Goal: Transaction & Acquisition: Purchase product/service

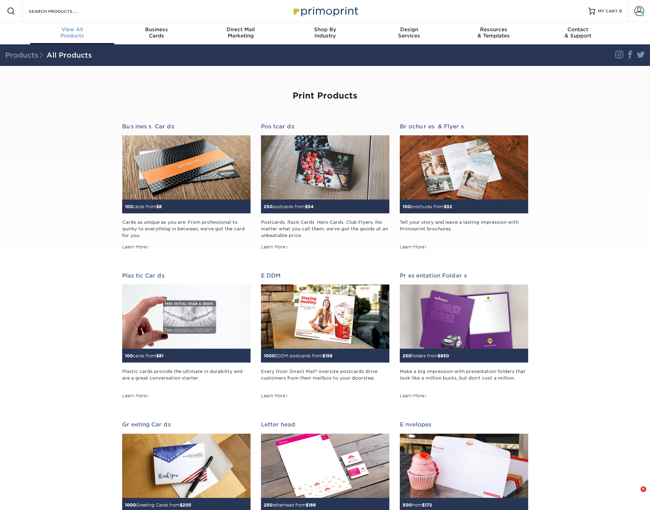
click at [81, 33] on div "View All Products" at bounding box center [72, 32] width 84 height 12
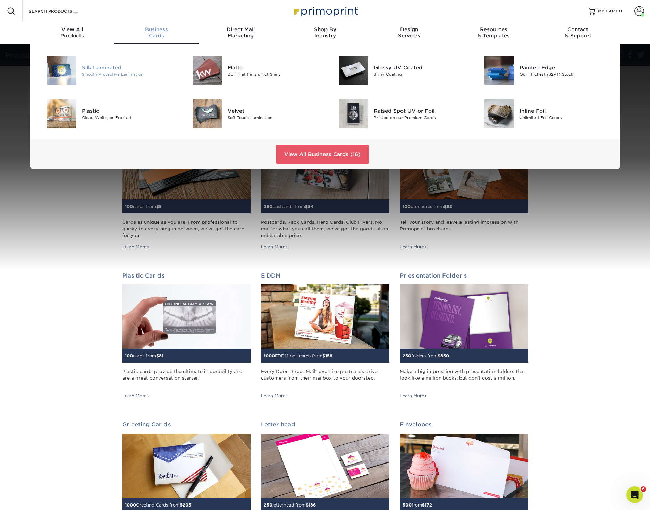
click at [111, 67] on div "Silk Laminated" at bounding box center [128, 67] width 92 height 8
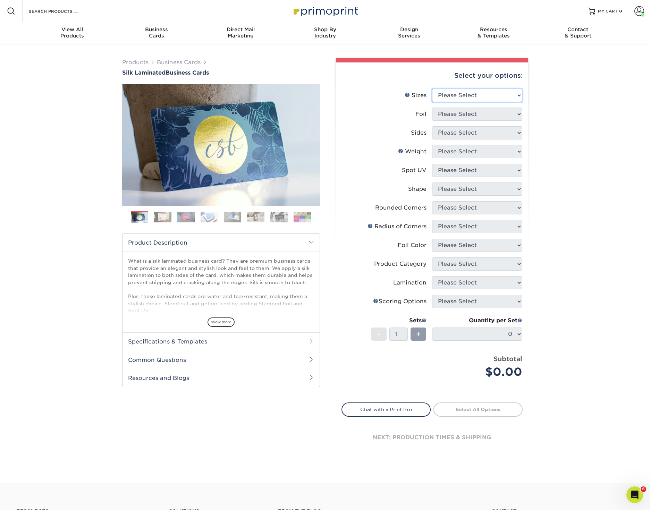
click at [462, 95] on select "Please Select 1.5" x 3.5" - Mini 1.75" x 3.5" - Mini 2" x 2" - Square 2" x 3" -…" at bounding box center [477, 95] width 90 height 13
select select "2.00x3.50"
click at [432, 89] on select "Please Select 1.5" x 3.5" - Mini 1.75" x 3.5" - Mini 2" x 2" - Square 2" x 3" -…" at bounding box center [477, 95] width 90 height 13
click at [470, 115] on select "Please Select Yes No" at bounding box center [477, 114] width 90 height 13
select select "0"
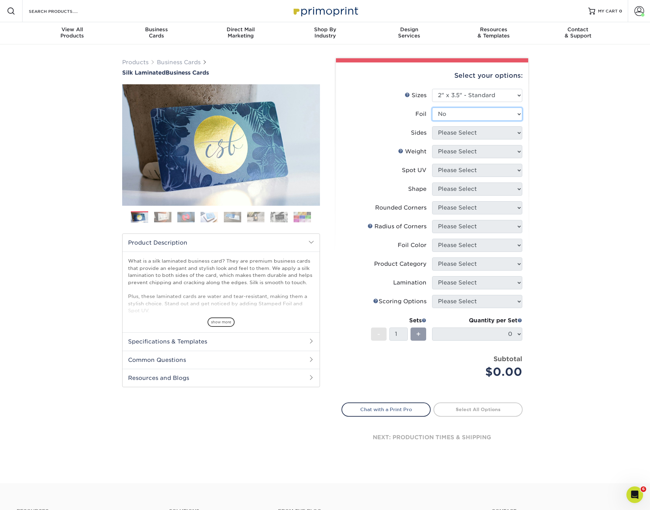
click at [432, 108] on select "Please Select Yes No" at bounding box center [477, 114] width 90 height 13
click at [465, 132] on select "Please Select Print Both Sides Print Front Only" at bounding box center [477, 132] width 90 height 13
select select "13abbda7-1d64-4f25-8bb2-c179b224825d"
click at [432, 126] on select "Please Select Print Both Sides Print Front Only" at bounding box center [477, 132] width 90 height 13
click at [458, 149] on select "Please Select 16PT" at bounding box center [477, 151] width 90 height 13
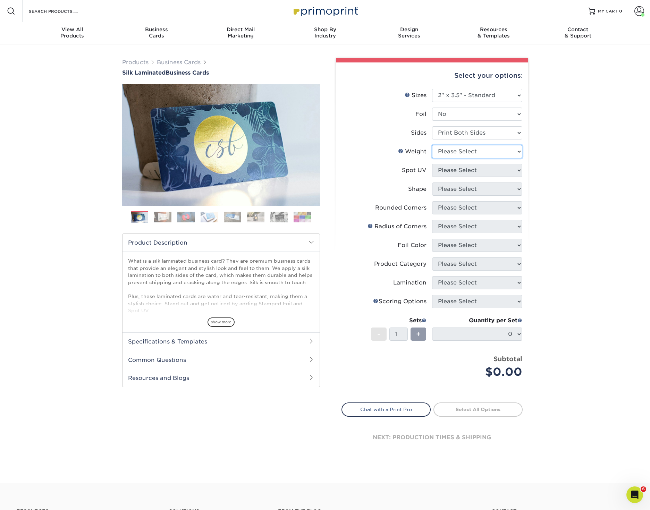
select select "16PT"
click at [432, 145] on select "Please Select 16PT" at bounding box center [477, 151] width 90 height 13
click at [460, 167] on select "Please Select No Spot UV Front and Back (Both Sides) Front Only Back Only" at bounding box center [477, 170] width 90 height 13
select select "0"
click at [432, 164] on select "Please Select No Spot UV Front and Back (Both Sides) Front Only Back Only" at bounding box center [477, 170] width 90 height 13
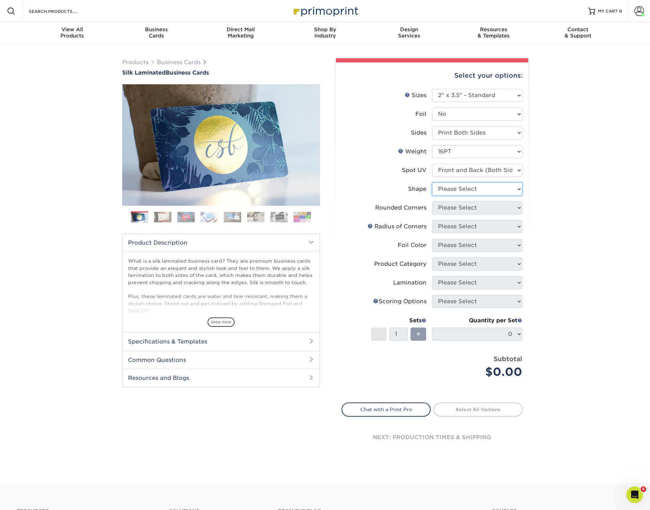
click at [464, 190] on select "Please Select Standard" at bounding box center [477, 188] width 90 height 13
select select "standard"
click at [432, 182] on select "Please Select Standard" at bounding box center [477, 188] width 90 height 13
click at [469, 205] on select "Please Select Yes - Round 2 Corners Yes - Round 4 Corners No" at bounding box center [477, 207] width 90 height 13
select select "0"
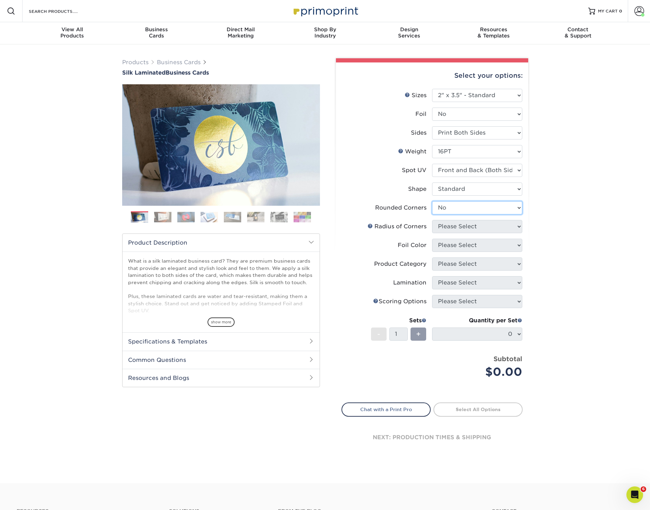
click at [432, 201] on select "Please Select Yes - Round 2 Corners Yes - Round 4 Corners No" at bounding box center [477, 207] width 90 height 13
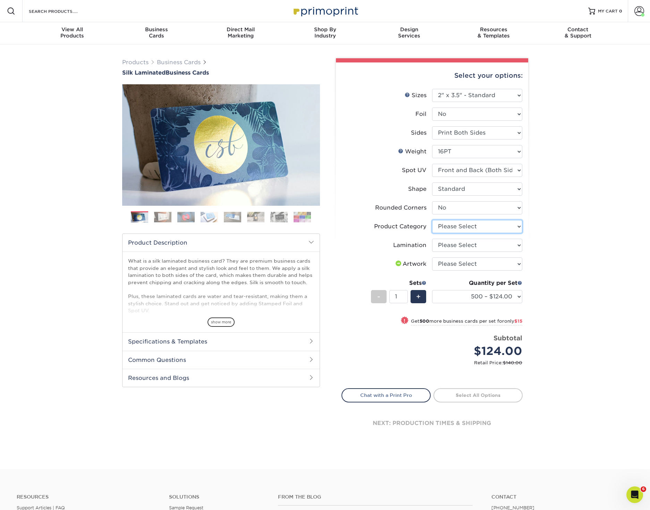
click at [468, 224] on select "Please Select Business Cards" at bounding box center [477, 226] width 90 height 13
select select "3b5148f1-0588-4f88-a218-97bcfdce65c1"
click at [432, 220] on select "Please Select Business Cards" at bounding box center [477, 226] width 90 height 13
click at [467, 242] on select "Please Select Silk" at bounding box center [477, 245] width 90 height 13
select select "ccacb42f-45f7-42d3-bbd3-7c8421cf37f0"
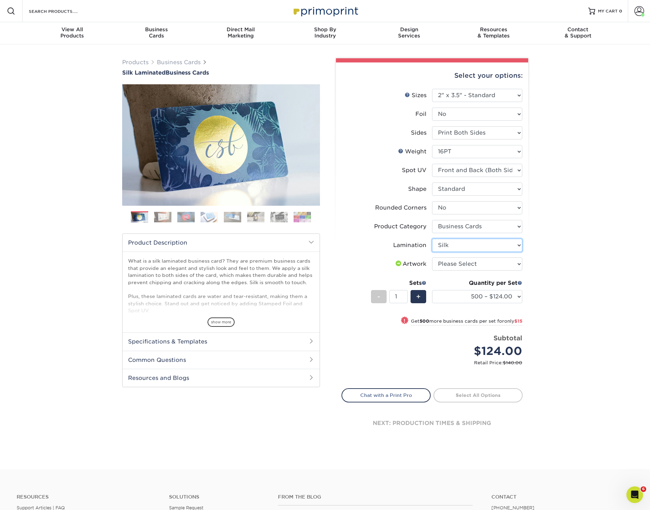
click at [432, 239] on select "Please Select Silk" at bounding box center [477, 245] width 90 height 13
click at [472, 265] on select "Please Select I will upload files I need a design - $100" at bounding box center [477, 263] width 90 height 13
select select "upload"
click at [432, 257] on select "Please Select I will upload files I need a design - $100" at bounding box center [477, 263] width 90 height 13
click at [420, 299] on span "+" at bounding box center [418, 296] width 5 height 10
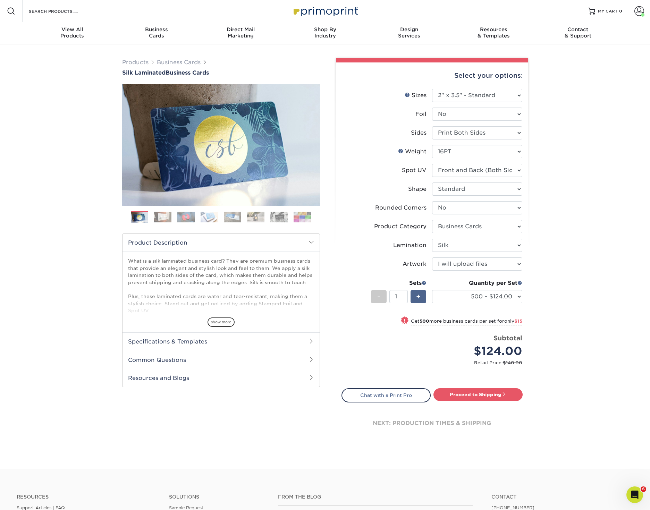
type input "2"
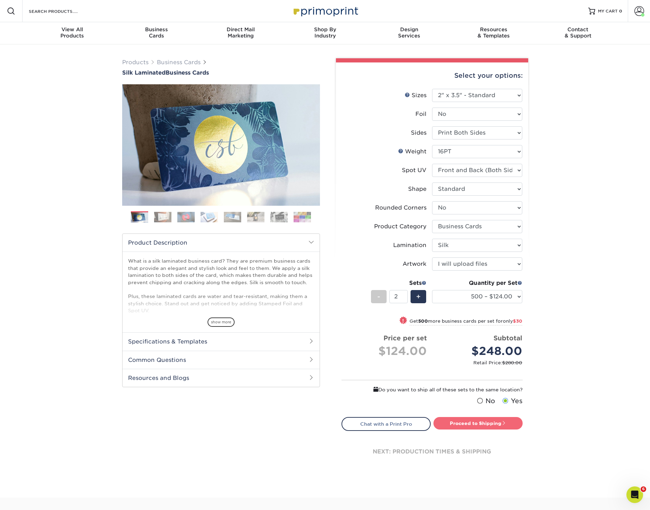
click at [491, 421] on link "Proceed to Shipping" at bounding box center [477, 423] width 89 height 12
type input "Set 1"
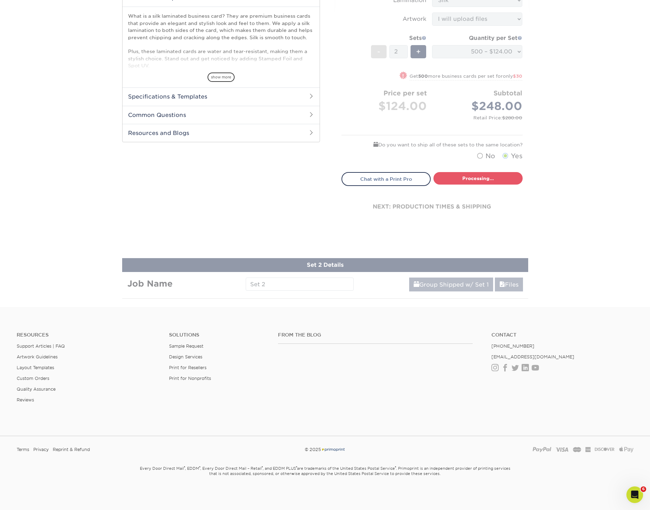
select select "a02e7c76-bdf4-4cc9-8b1d-1aa03151ab1e"
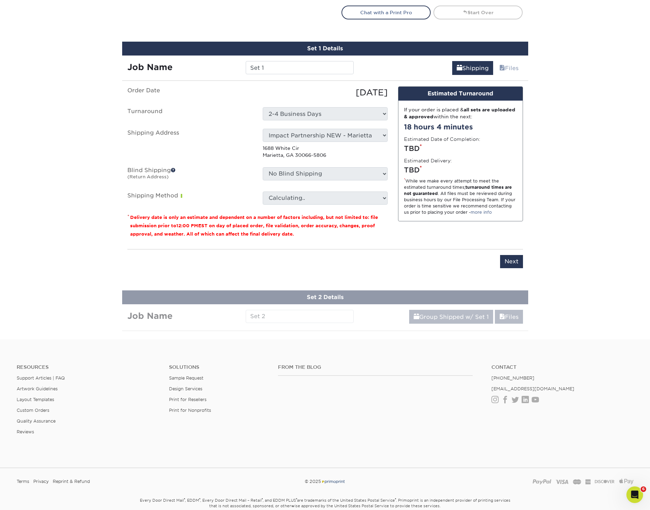
scroll to position [435, 0]
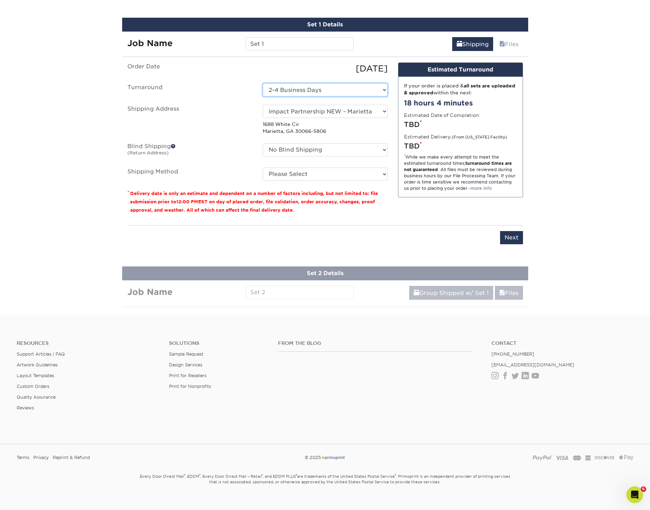
click at [328, 89] on select "Select One 2-4 Business Days" at bounding box center [325, 89] width 125 height 13
click at [263, 83] on select "Select One 2-4 Business Days" at bounding box center [325, 89] width 125 height 13
click at [281, 44] on input "Set 1" at bounding box center [300, 43] width 108 height 13
drag, startPoint x: 273, startPoint y: 44, endPoint x: 218, endPoint y: 44, distance: 54.5
click at [218, 44] on div "Job Name Set 1" at bounding box center [240, 43] width 237 height 13
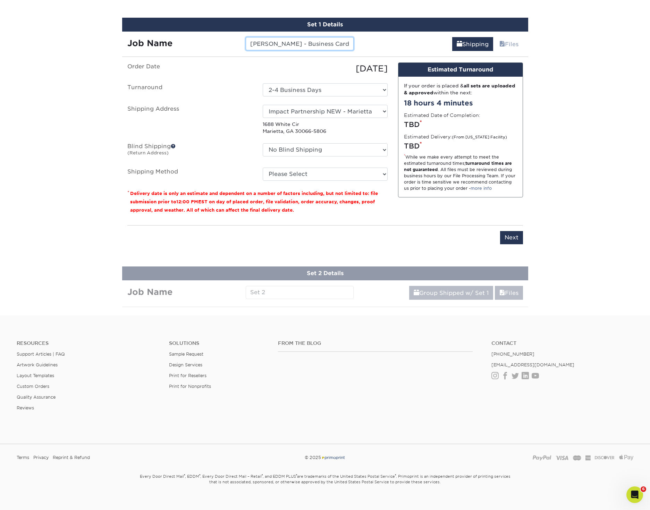
type input "[PERSON_NAME] - Business Cards"
click at [317, 109] on select "Select One Andrew Hansen - Palm Spring, Suite 3 John McNamara - 7350 W. College…" at bounding box center [325, 111] width 125 height 13
click at [335, 113] on select "Select One Andrew Hansen - Palm Spring, Suite 3 John McNamara - 7350 W. College…" at bounding box center [325, 111] width 125 height 13
select select "newaddress"
click at [263, 105] on select "Select One Andrew Hansen - Palm Spring, Suite 3 John McNamara - 7350 W. College…" at bounding box center [325, 111] width 125 height 13
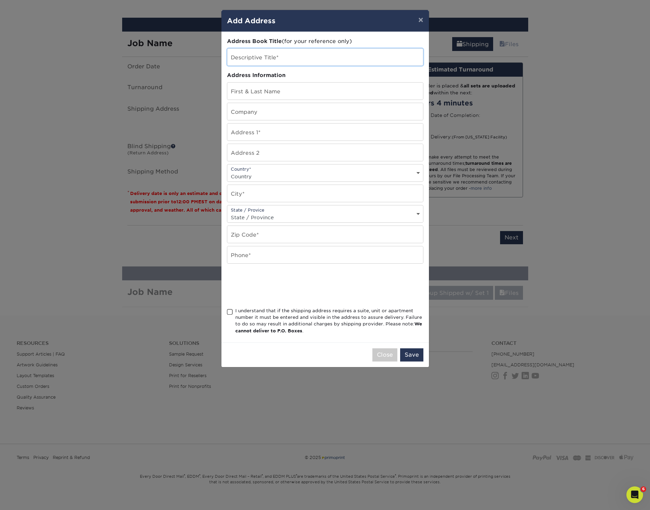
click at [281, 60] on input "text" at bounding box center [325, 57] width 196 height 17
type input "[PERSON_NAME]"
type input "Medalist Wealth Management"
type input "4940 Cascade Rd SE"
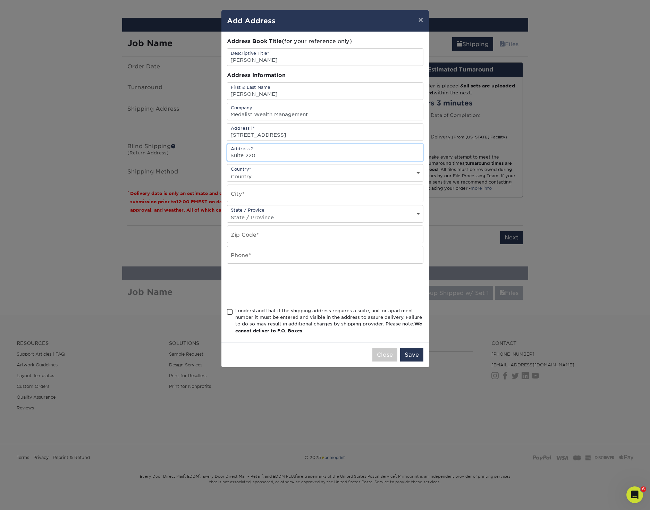
type input "Suite 220"
select select "US"
type input "Grand Rapids"
click at [419, 214] on select "State / Province Alabama Alaska Arizona Arkansas California Colorado Connecticu…" at bounding box center [325, 217] width 196 height 10
select select "MI"
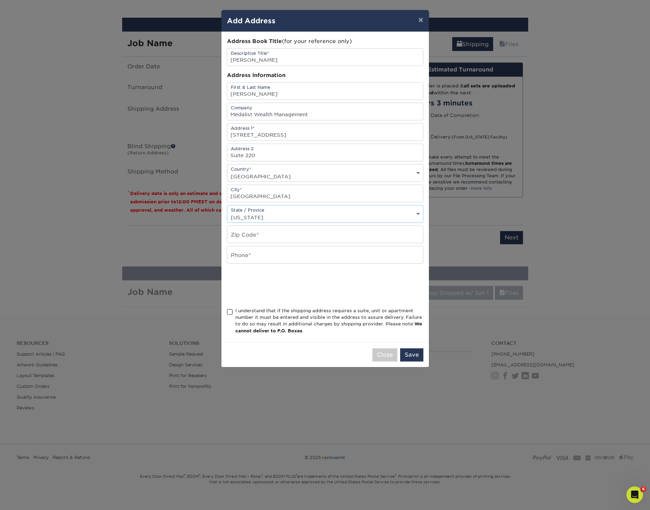
click at [227, 212] on select "State / Province Alabama Alaska Arizona Arkansas California Colorado Connecticu…" at bounding box center [325, 217] width 196 height 10
click at [296, 228] on input "text" at bounding box center [325, 234] width 196 height 17
type input "49546"
click at [336, 255] on input "text" at bounding box center [325, 254] width 196 height 17
type input "8003805040"
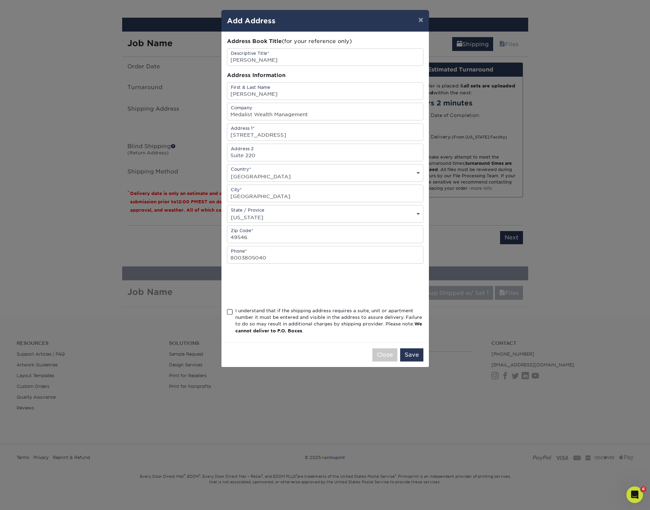
click at [233, 315] on div "I understand that if the shipping address requires a suite, unit or apartment n…" at bounding box center [325, 322] width 196 height 30
click at [231, 312] on span at bounding box center [230, 312] width 6 height 7
click at [0, 0] on input "I understand that if the shipping address requires a suite, unit or apartment n…" at bounding box center [0, 0] width 0 height 0
click at [415, 355] on button "Save" at bounding box center [411, 354] width 23 height 13
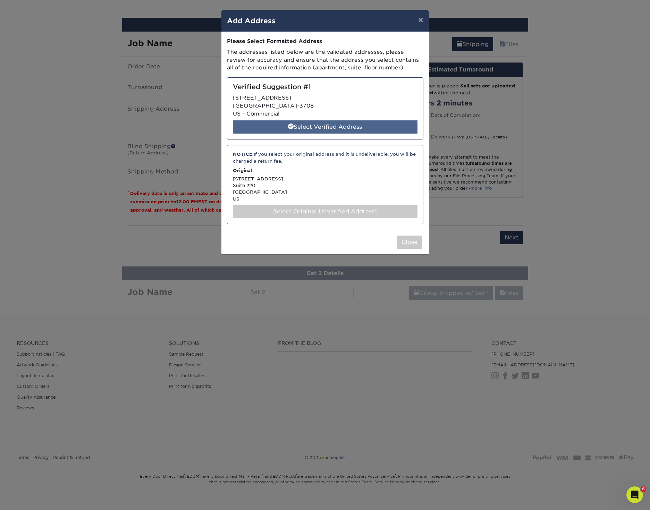
click at [348, 130] on div "Select Verified Address" at bounding box center [325, 126] width 185 height 13
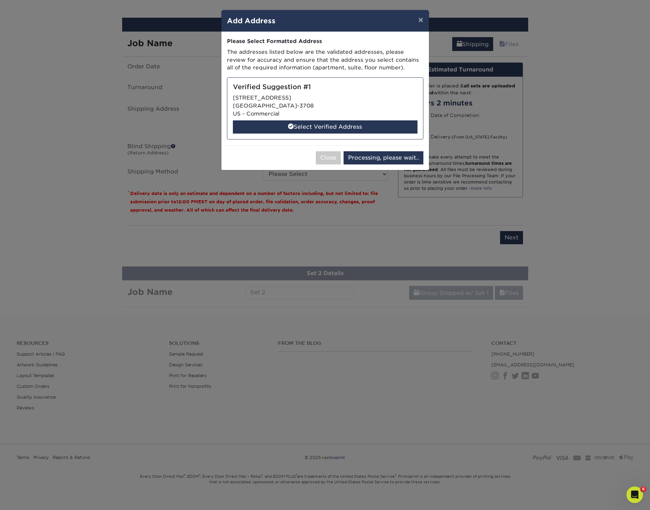
select select "286776"
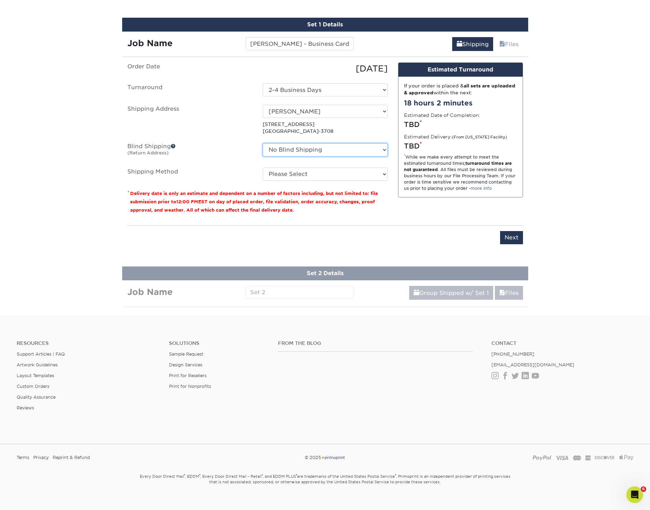
click at [323, 147] on select "No Blind Shipping Andrew Hansen - Palm Spring, Suite 3 John McNamara - 7350 W. …" at bounding box center [325, 149] width 125 height 13
click at [348, 175] on select "Please Select Ground Shipping (+$14.96) 3 Day Shipping Service (+$15.36) 2 Day …" at bounding box center [325, 174] width 125 height 13
select select "01"
click at [263, 168] on select "Please Select Ground Shipping (+$14.96) 3 Day Shipping Service (+$15.36) 2 Day …" at bounding box center [325, 174] width 125 height 13
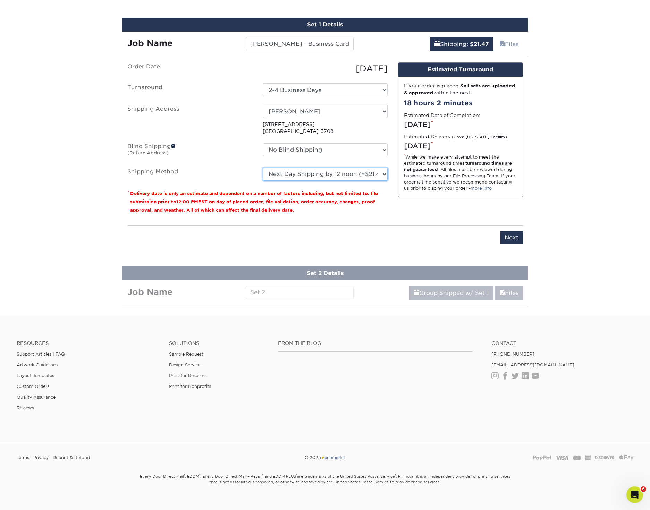
click at [343, 179] on select "Please Select Ground Shipping (+$14.96) 3 Day Shipping Service (+$15.36) 2 Day …" at bounding box center [325, 174] width 125 height 13
click at [508, 236] on input "Next" at bounding box center [511, 237] width 23 height 13
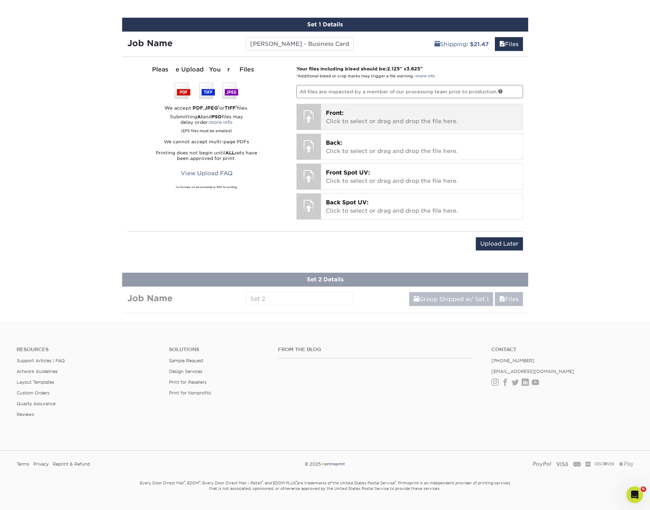
click at [355, 113] on p "Front: Click to select or drag and drop the file here." at bounding box center [422, 117] width 192 height 17
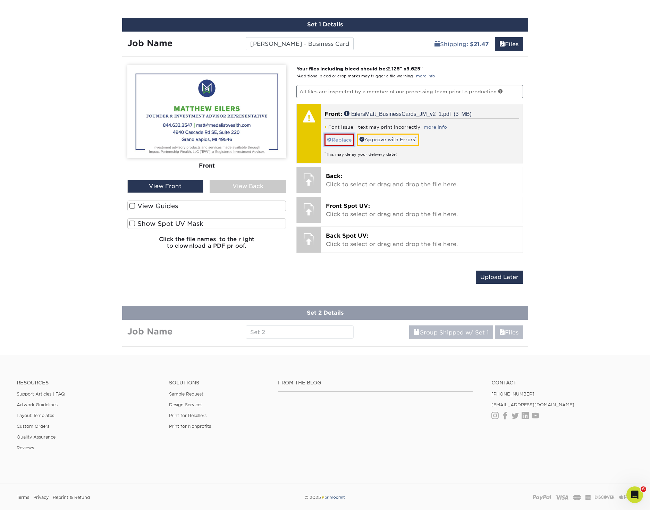
click at [346, 142] on link "Replace" at bounding box center [339, 140] width 30 height 12
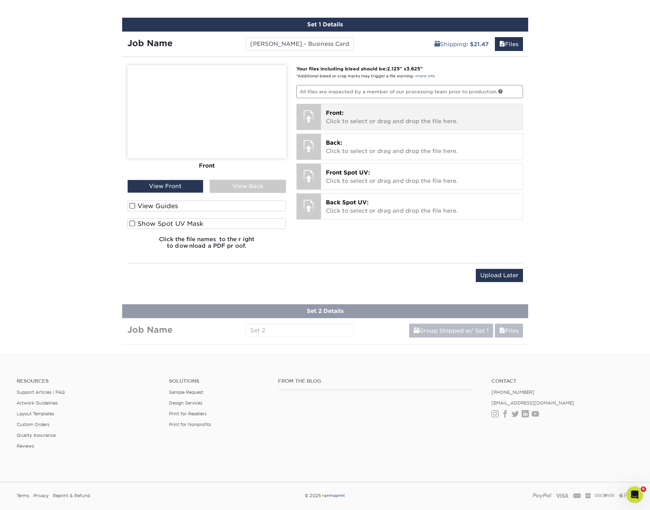
click at [343, 120] on p "Front: Click to select or drag and drop the file here." at bounding box center [422, 117] width 192 height 17
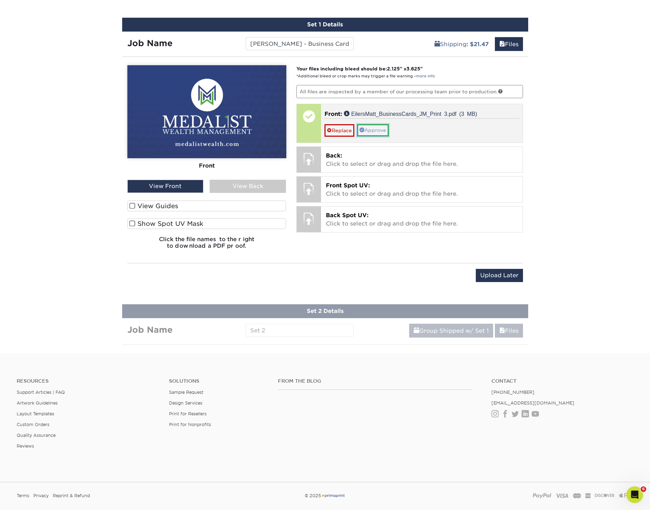
click at [373, 127] on link "Approve" at bounding box center [373, 130] width 32 height 12
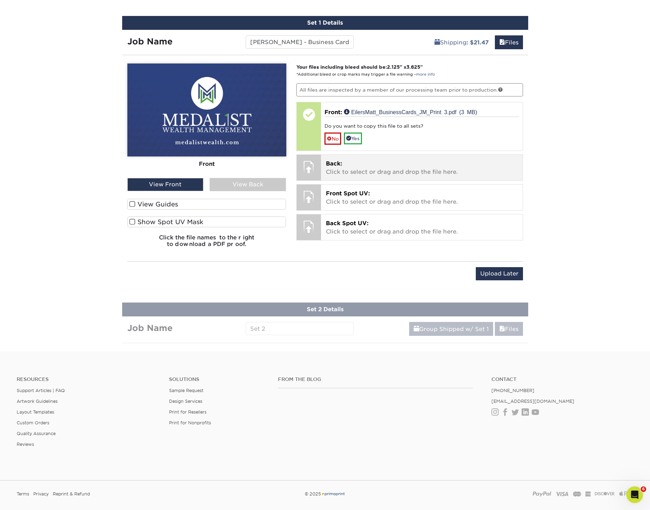
scroll to position [438, 0]
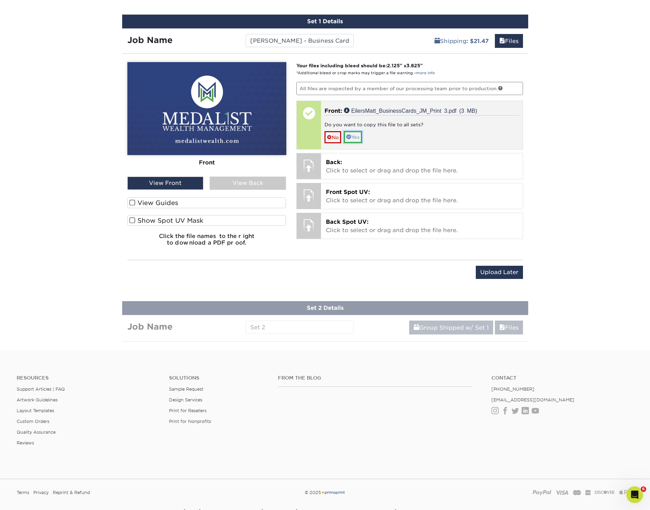
click at [357, 138] on link "Yes" at bounding box center [353, 137] width 18 height 12
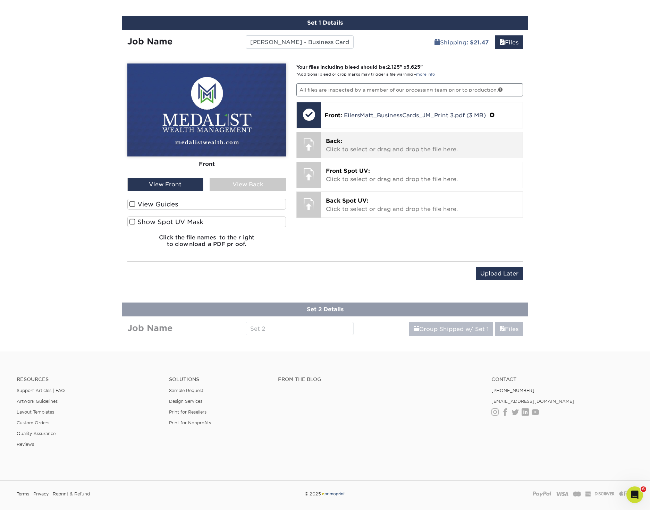
scroll to position [437, 0]
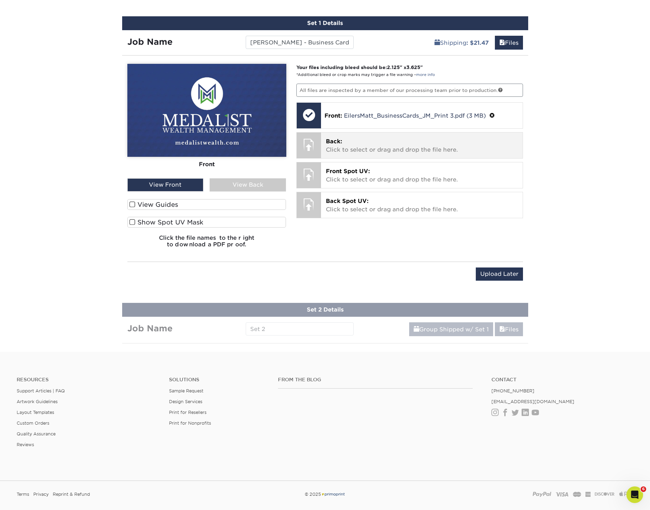
click at [363, 144] on p "Back: Click to select or drag and drop the file here." at bounding box center [422, 145] width 192 height 17
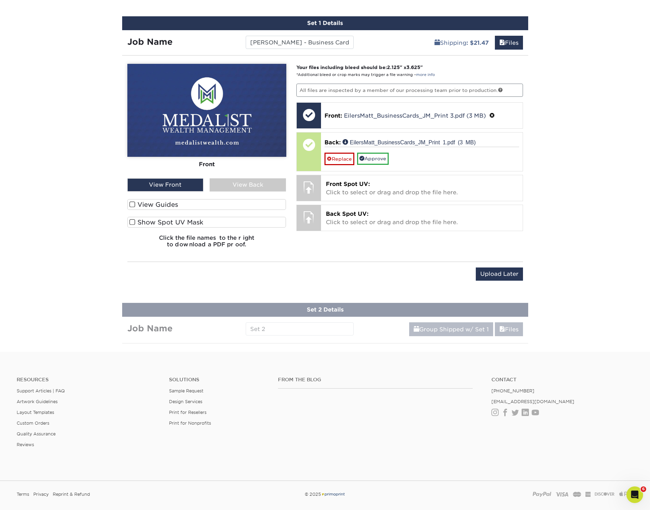
click at [253, 183] on div "View Back" at bounding box center [247, 184] width 76 height 13
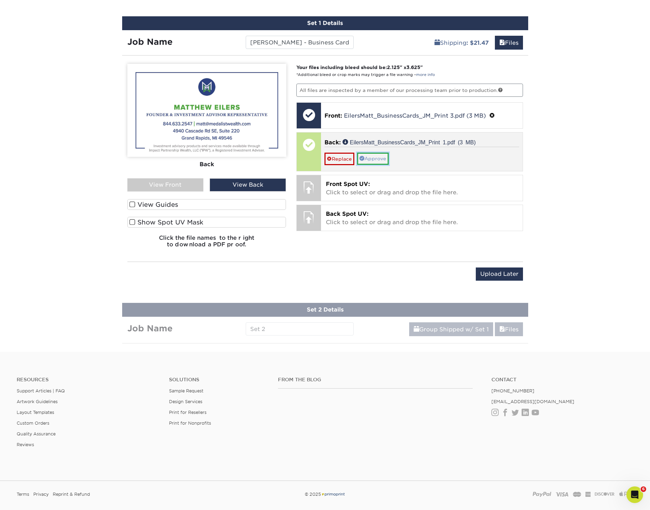
click at [375, 159] on link "Approve" at bounding box center [373, 159] width 32 height 12
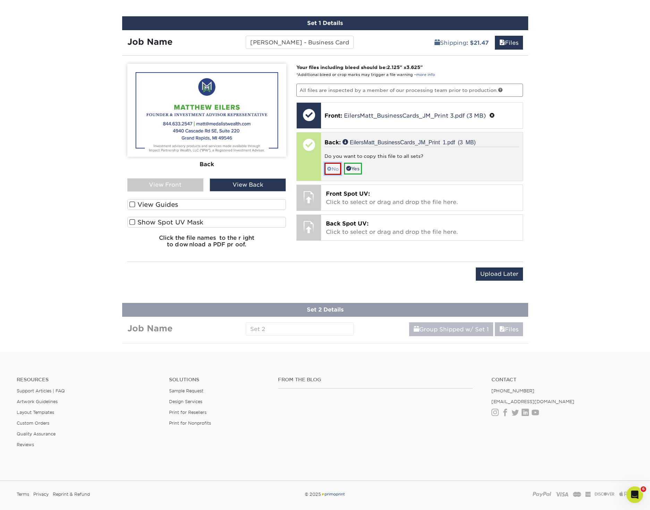
click at [332, 168] on link "No" at bounding box center [332, 169] width 17 height 12
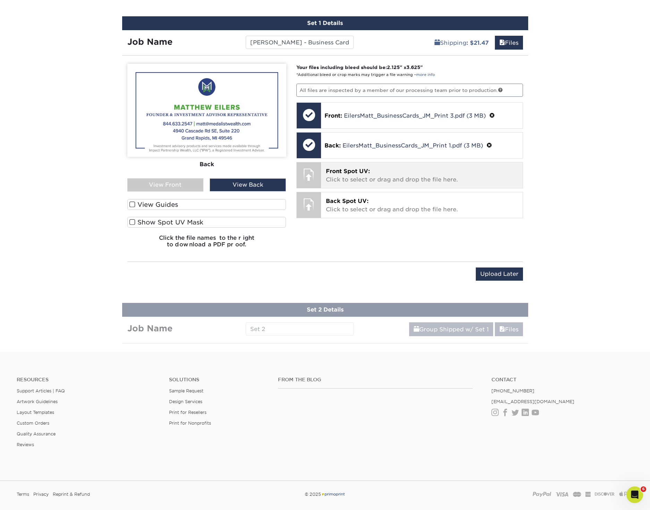
click at [375, 176] on p "Front Spot UV: Click to select or drag and drop the file here." at bounding box center [422, 175] width 192 height 17
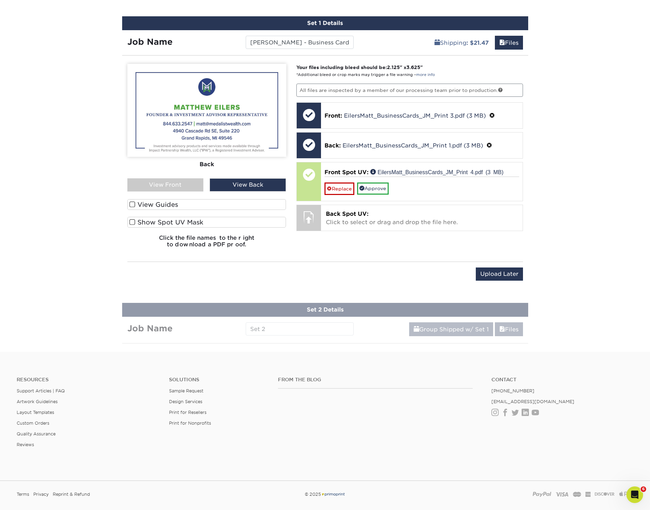
click at [180, 184] on div "View Front" at bounding box center [165, 184] width 76 height 13
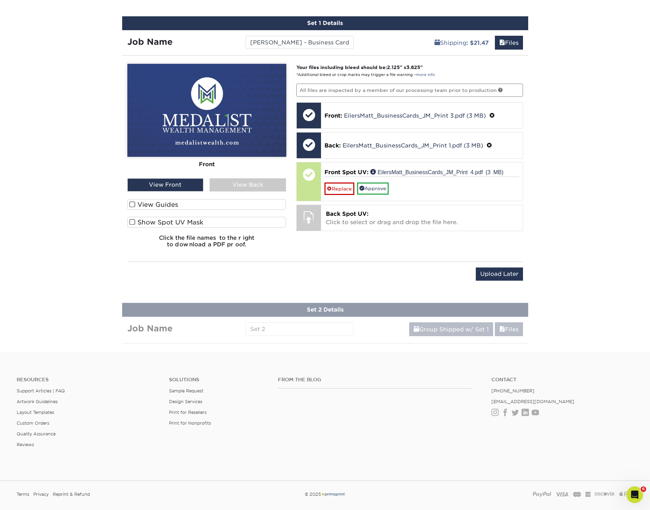
click at [135, 223] on span at bounding box center [132, 222] width 6 height 7
click at [0, 0] on input "Show Spot UV Mask" at bounding box center [0, 0] width 0 height 0
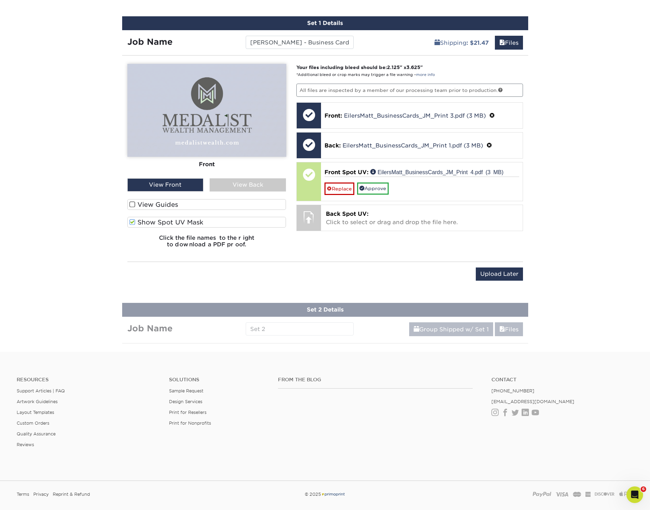
click at [135, 223] on span at bounding box center [132, 222] width 6 height 7
click at [0, 0] on input "Show Spot UV Mask" at bounding box center [0, 0] width 0 height 0
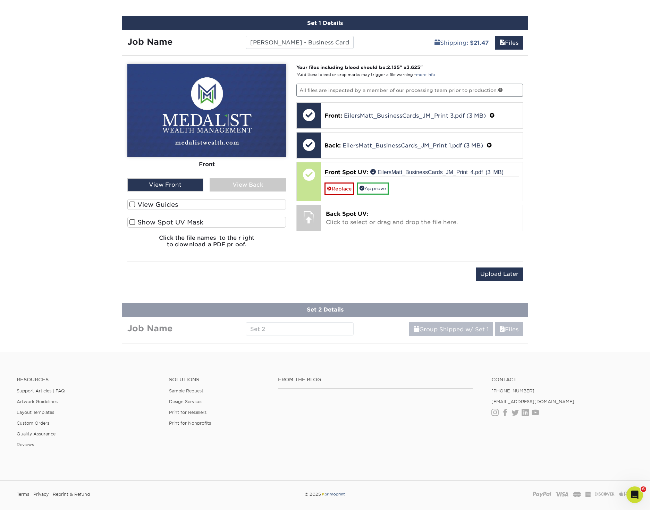
click at [135, 223] on span at bounding box center [132, 222] width 6 height 7
click at [0, 0] on input "Show Spot UV Mask" at bounding box center [0, 0] width 0 height 0
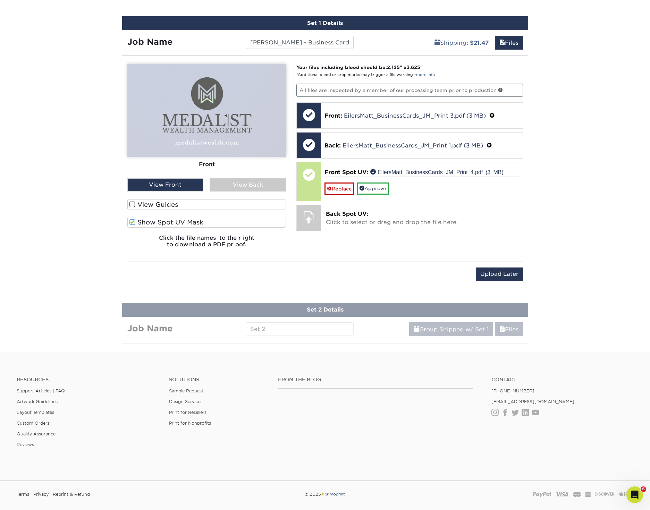
click at [135, 223] on span at bounding box center [132, 222] width 6 height 7
click at [0, 0] on input "Show Spot UV Mask" at bounding box center [0, 0] width 0 height 0
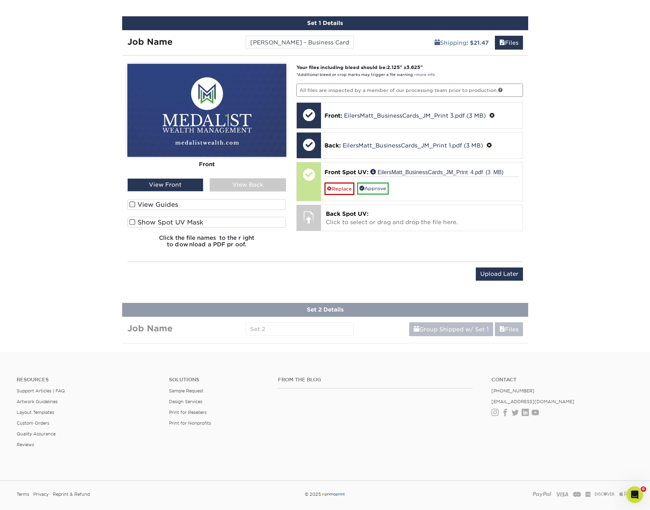
click at [135, 223] on span at bounding box center [132, 222] width 6 height 7
click at [0, 0] on input "Show Spot UV Mask" at bounding box center [0, 0] width 0 height 0
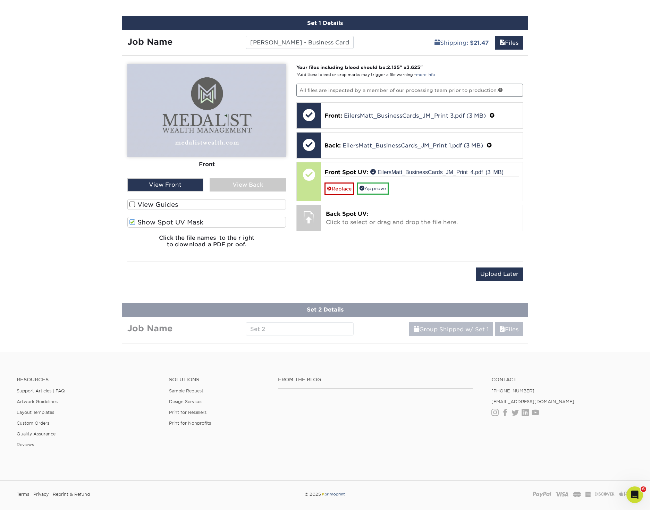
click at [134, 223] on span at bounding box center [132, 222] width 6 height 7
click at [0, 0] on input "Show Spot UV Mask" at bounding box center [0, 0] width 0 height 0
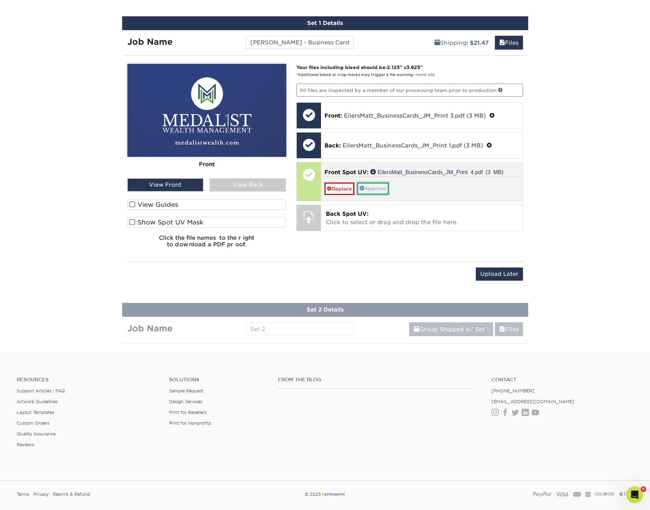
click at [383, 189] on link "Approve" at bounding box center [373, 188] width 32 height 12
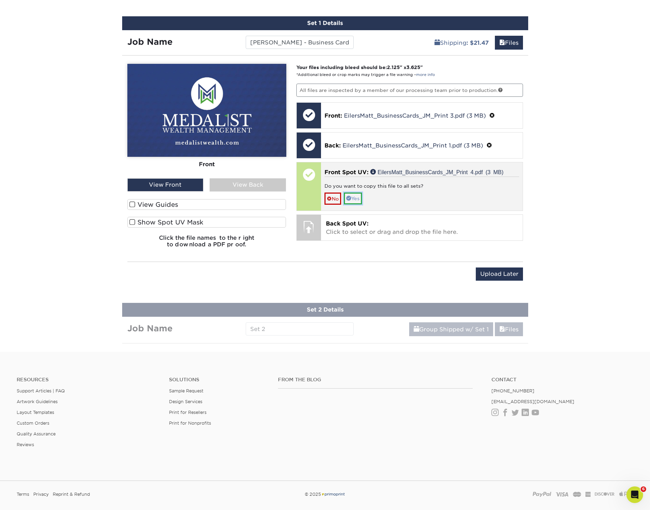
click at [357, 199] on link "Yes" at bounding box center [353, 198] width 18 height 12
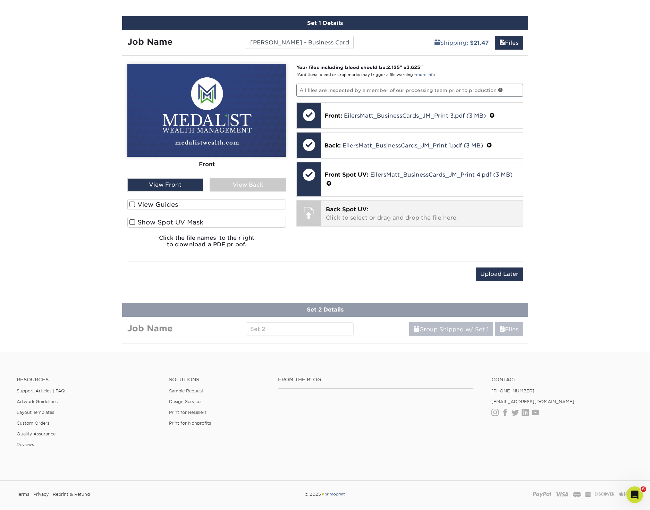
click at [335, 209] on span "Back Spot UV:" at bounding box center [347, 209] width 43 height 7
click at [248, 186] on div "View Back" at bounding box center [247, 184] width 76 height 13
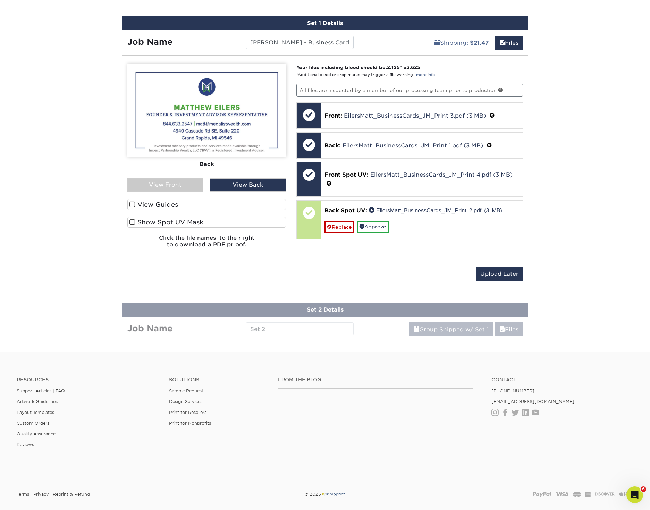
click at [134, 222] on span at bounding box center [132, 222] width 6 height 7
click at [0, 0] on input "Show Spot UV Mask" at bounding box center [0, 0] width 0 height 0
click at [133, 222] on span at bounding box center [132, 222] width 6 height 7
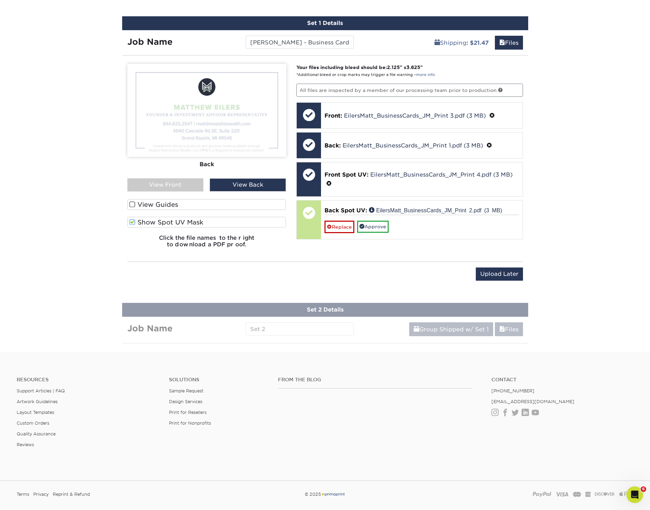
click at [0, 0] on input "Show Spot UV Mask" at bounding box center [0, 0] width 0 height 0
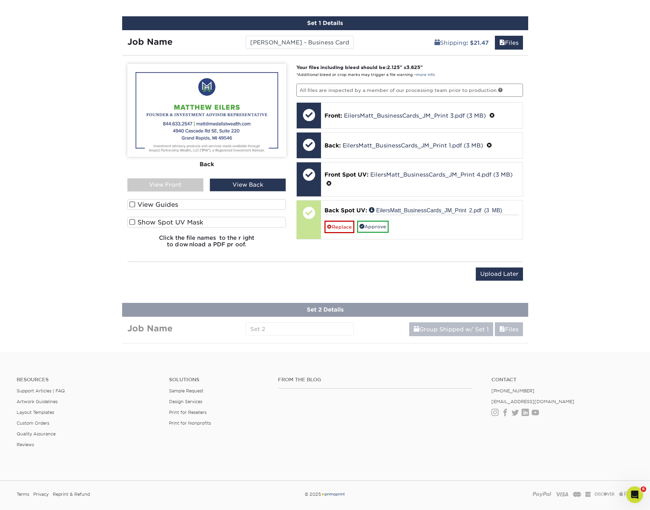
click at [133, 222] on span at bounding box center [132, 222] width 6 height 7
click at [0, 0] on input "Show Spot UV Mask" at bounding box center [0, 0] width 0 height 0
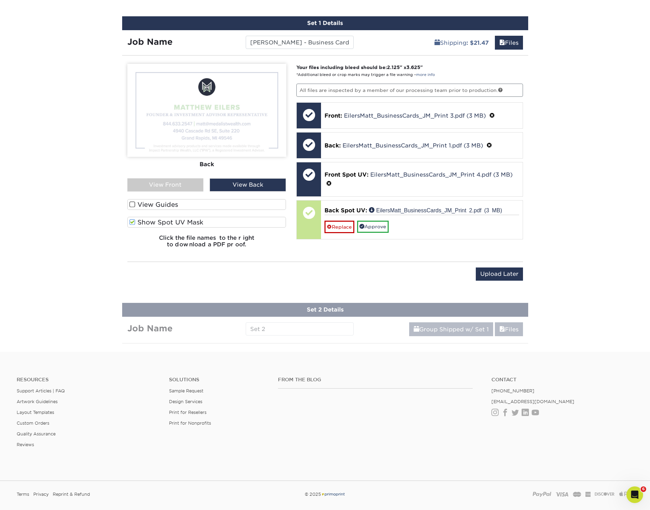
click at [133, 222] on span at bounding box center [132, 222] width 6 height 7
click at [0, 0] on input "Show Spot UV Mask" at bounding box center [0, 0] width 0 height 0
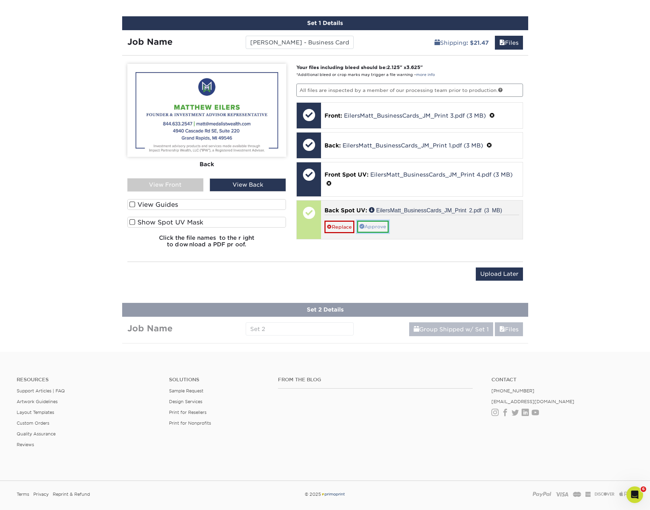
click at [380, 224] on link "Approve" at bounding box center [373, 227] width 32 height 12
click at [334, 235] on link "No" at bounding box center [332, 237] width 17 height 12
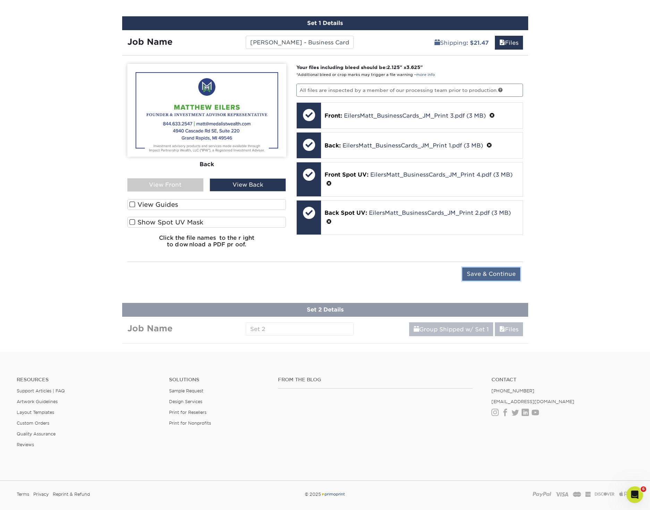
click at [502, 270] on input "Save & Continue" at bounding box center [491, 273] width 58 height 13
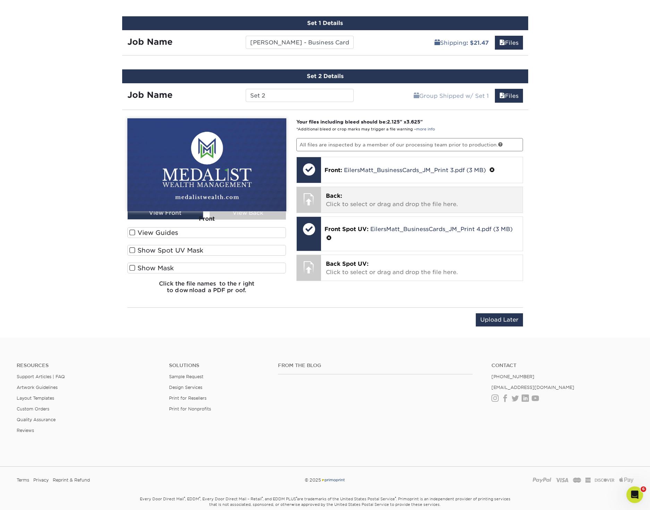
click at [356, 203] on p "Back: Click to select or drag and drop the file here." at bounding box center [422, 200] width 192 height 17
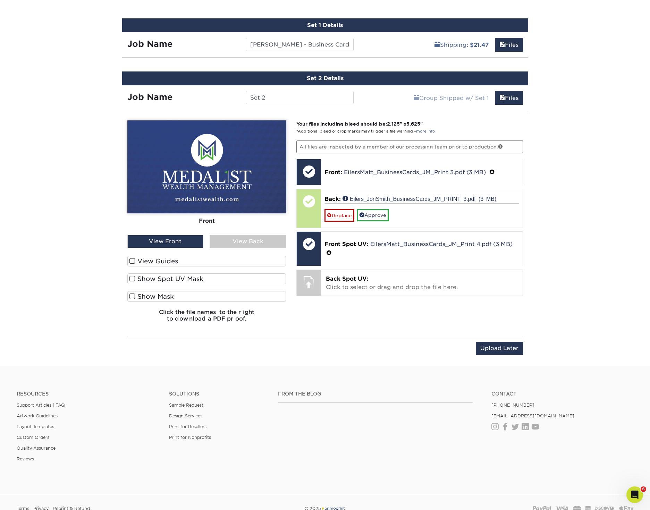
scroll to position [436, 0]
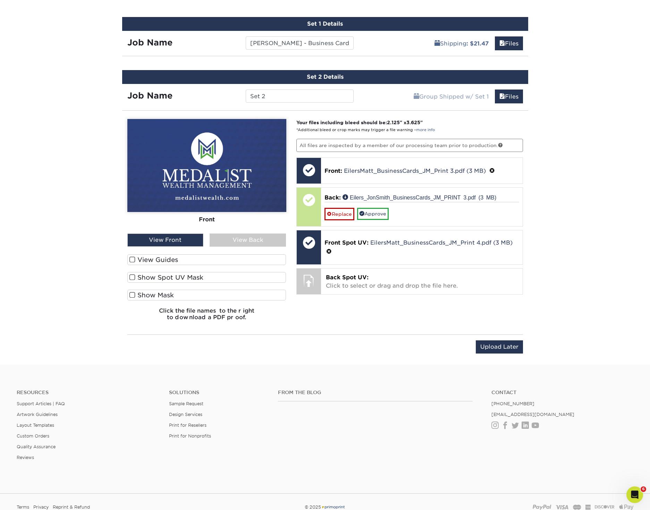
click at [250, 241] on div "View Back" at bounding box center [247, 239] width 76 height 13
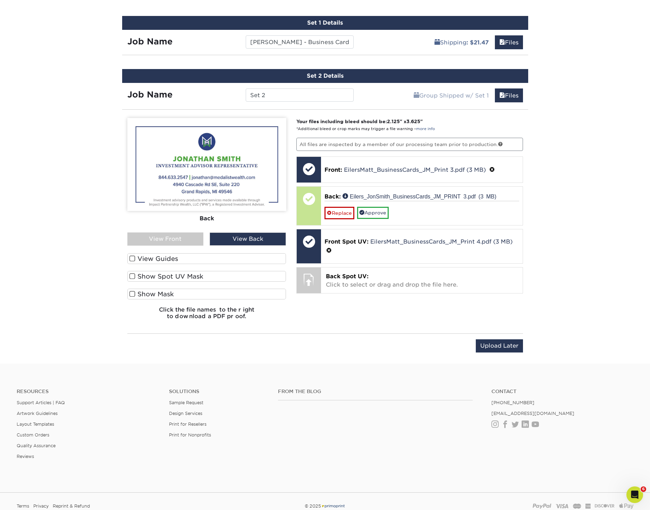
scroll to position [436, 0]
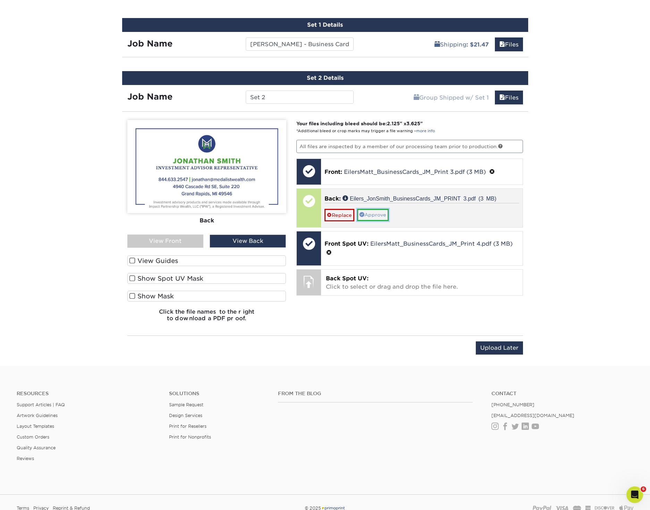
click at [385, 214] on link "Approve" at bounding box center [373, 215] width 32 height 12
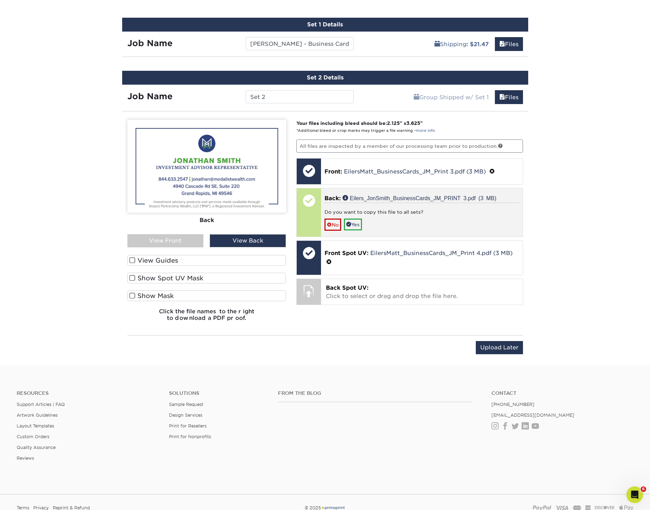
scroll to position [436, 0]
click at [332, 224] on link "No" at bounding box center [332, 224] width 17 height 12
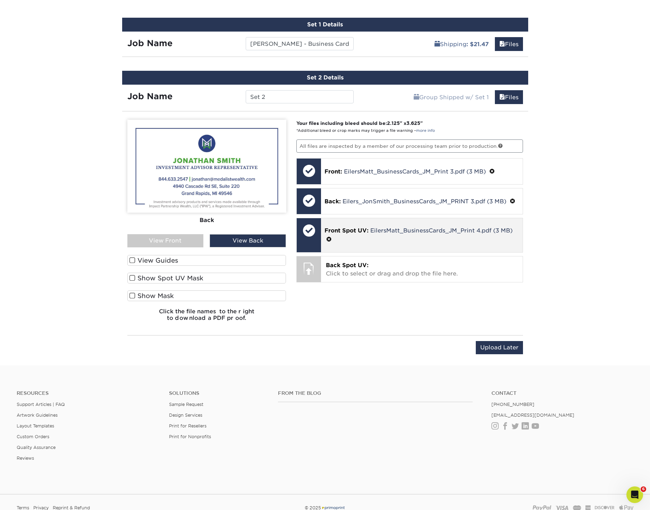
scroll to position [432, 0]
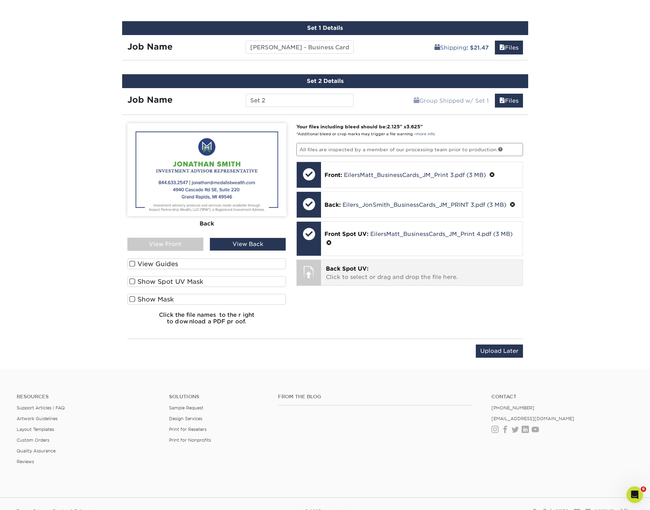
click at [341, 266] on body "Resources Menu Search Products Account Welcome, Impact Primo Client Account Das…" at bounding box center [325, 69] width 650 height 1003
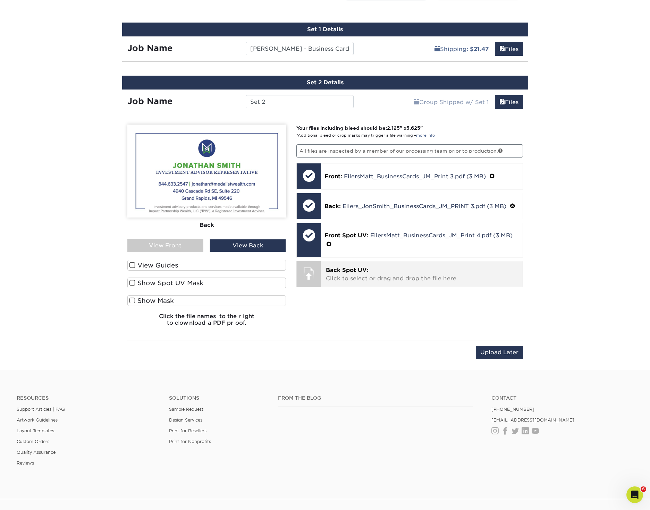
click at [313, 269] on div at bounding box center [309, 273] width 24 height 24
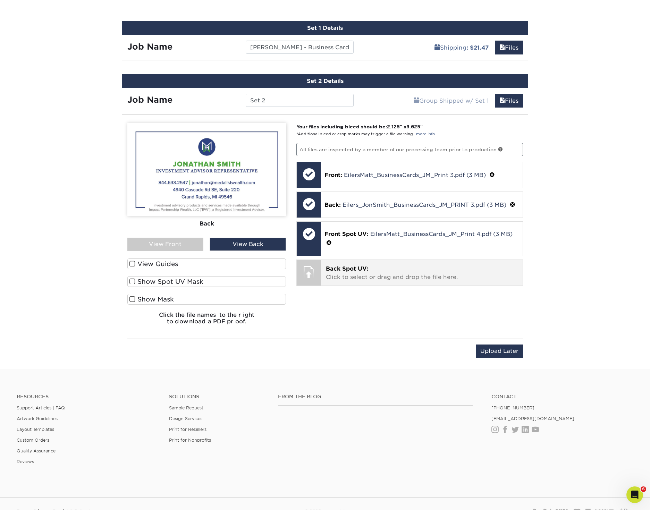
scroll to position [431, 0]
click at [308, 269] on div at bounding box center [309, 272] width 24 height 24
click at [335, 266] on span "Back Spot UV:" at bounding box center [347, 269] width 43 height 7
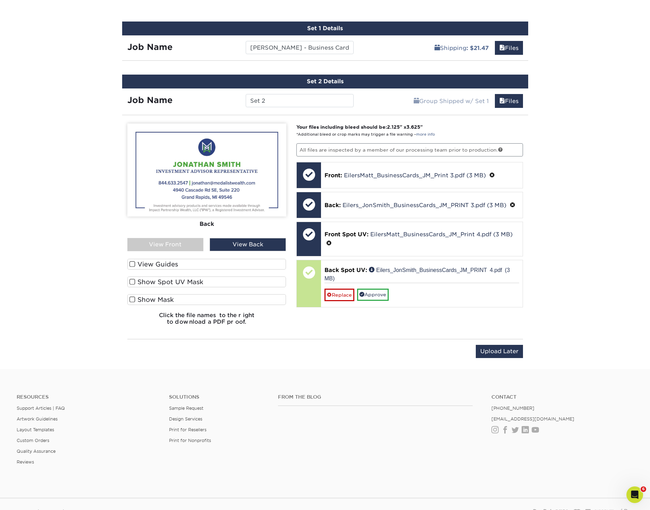
click at [131, 280] on span at bounding box center [132, 281] width 6 height 7
click at [0, 0] on input "Show Spot UV Mask" at bounding box center [0, 0] width 0 height 0
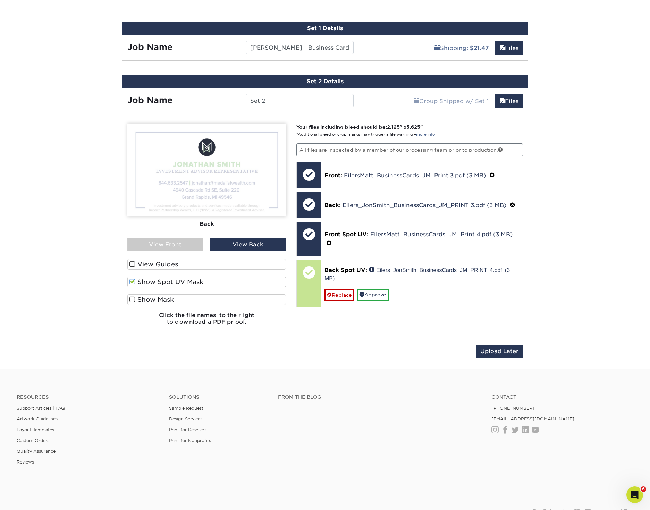
click at [131, 280] on span at bounding box center [132, 281] width 6 height 7
click at [0, 0] on input "Show Spot UV Mask" at bounding box center [0, 0] width 0 height 0
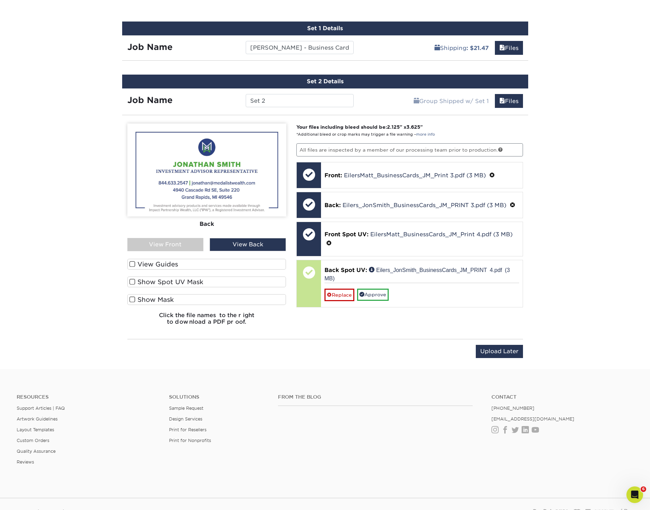
click at [131, 280] on span at bounding box center [132, 281] width 6 height 7
click at [0, 0] on input "Show Spot UV Mask" at bounding box center [0, 0] width 0 height 0
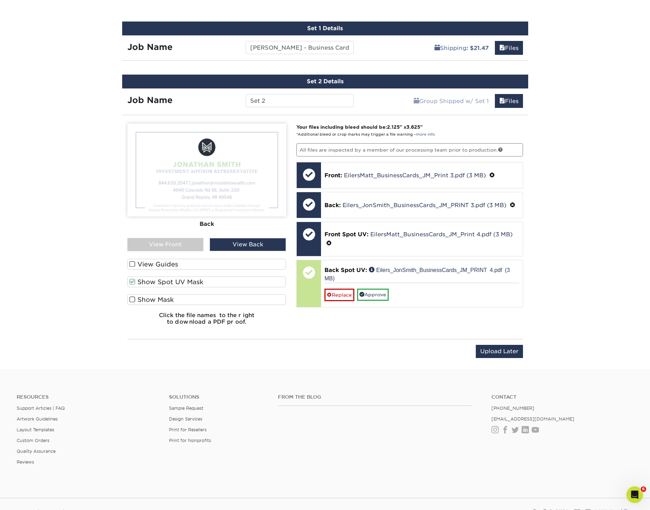
click at [131, 280] on span at bounding box center [132, 281] width 6 height 7
click at [0, 0] on input "Show Spot UV Mask" at bounding box center [0, 0] width 0 height 0
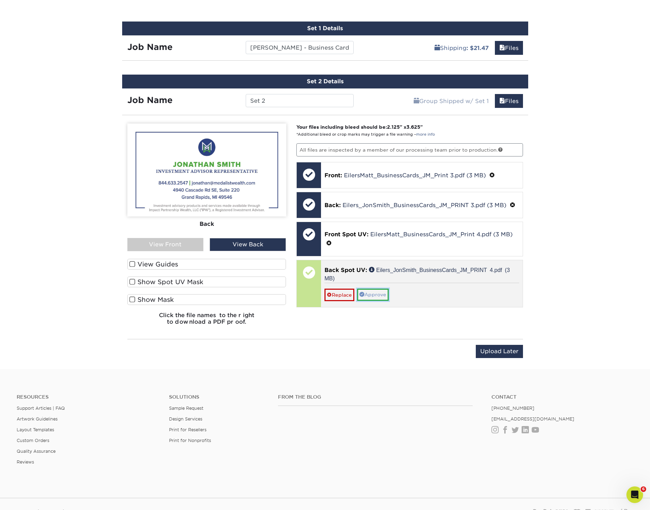
click at [372, 291] on link "Approve" at bounding box center [373, 295] width 32 height 12
click at [331, 300] on link "No" at bounding box center [332, 305] width 17 height 12
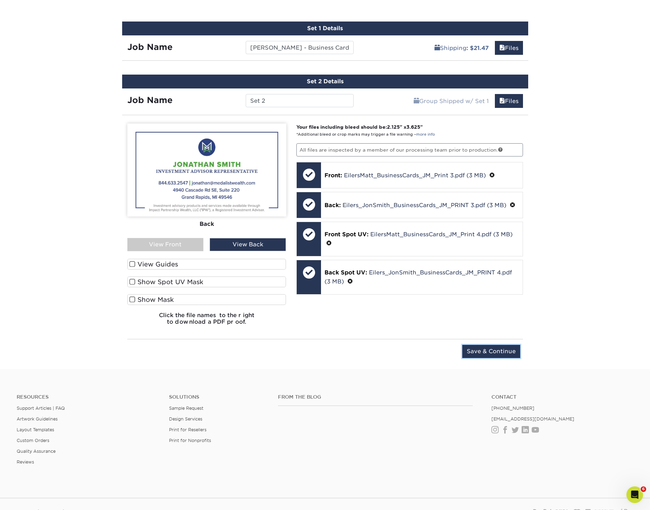
click at [491, 348] on input "Save & Continue" at bounding box center [491, 351] width 58 height 13
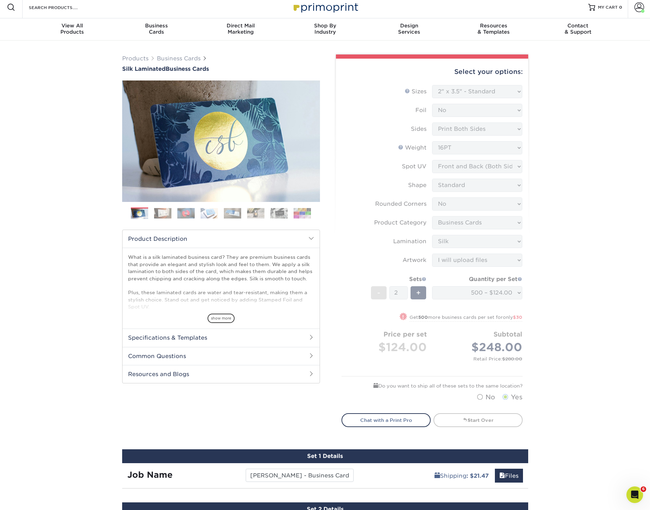
scroll to position [0, 0]
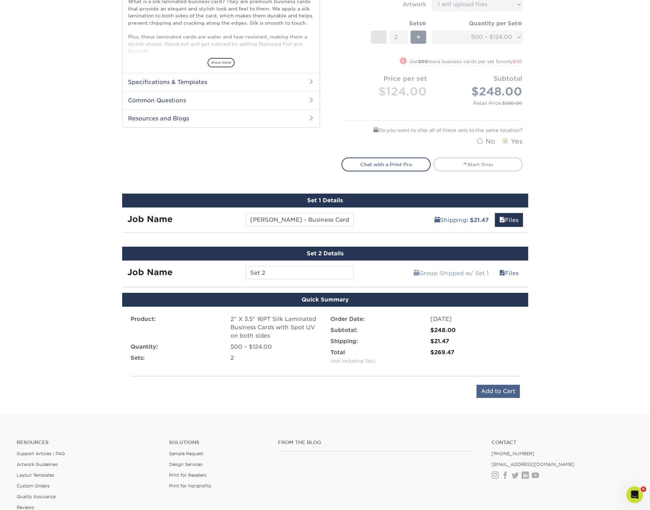
click at [491, 395] on div "Product: 2" X 3.5" 16PT Silk Laminated Business Cards with Spot UV on both side…" at bounding box center [325, 357] width 406 height 100
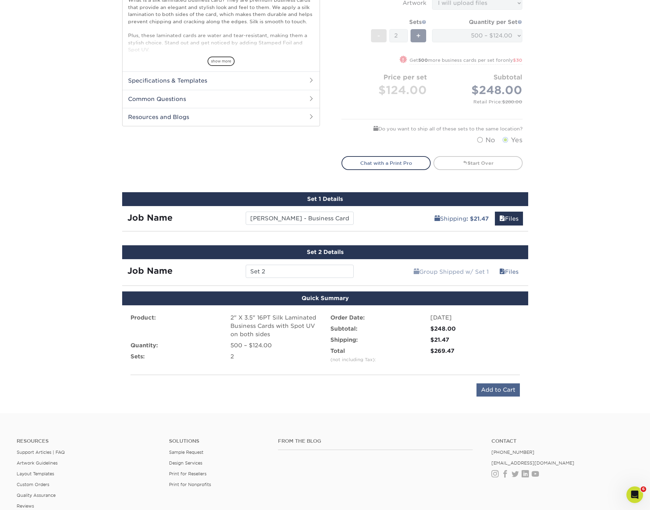
scroll to position [264, 0]
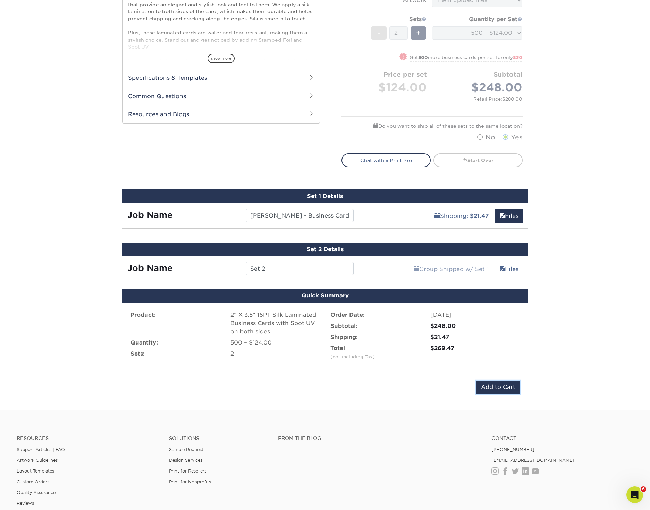
click at [497, 389] on input "Add to Cart" at bounding box center [497, 386] width 43 height 13
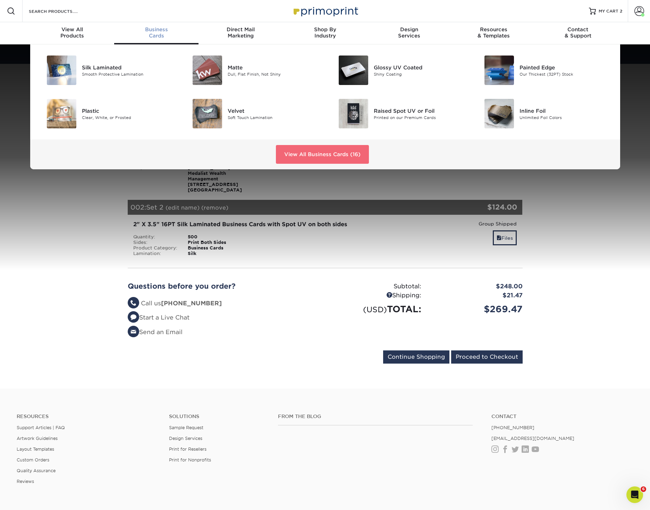
click at [340, 154] on link "View All Business Cards (16)" at bounding box center [322, 154] width 93 height 19
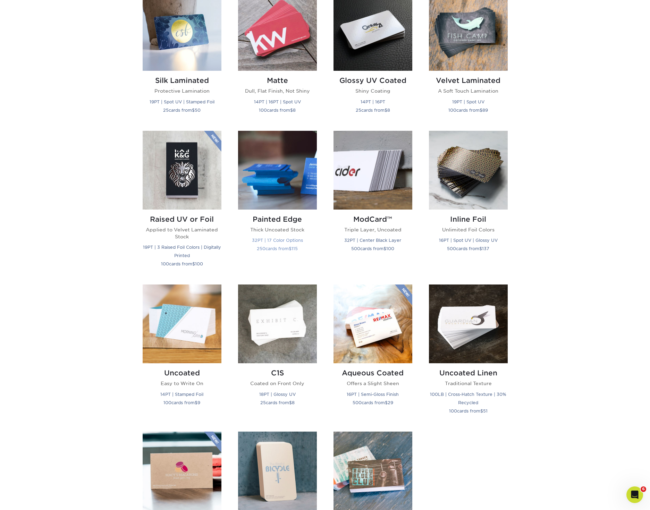
scroll to position [360, 0]
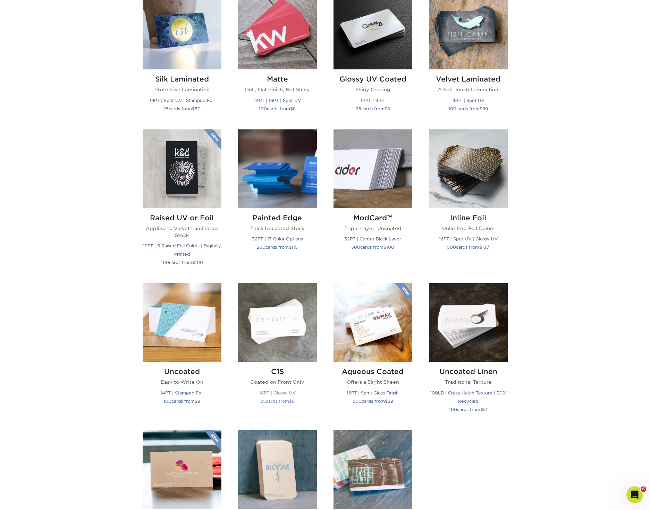
click at [264, 338] on img at bounding box center [277, 322] width 79 height 79
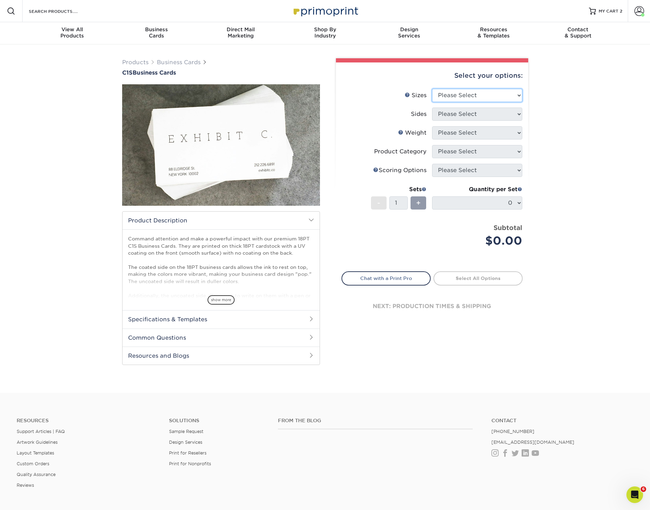
click at [439, 97] on select "Please Select 2" x 3.5" - Standard 2.125" x 3.375" - European 2.5" x 2.5" - Squ…" at bounding box center [477, 95] width 90 height 13
select select "2.00x3.50"
click at [432, 89] on select "Please Select 2" x 3.5" - Standard 2.125" x 3.375" - European 2.5" x 2.5" - Squ…" at bounding box center [477, 95] width 90 height 13
click at [472, 113] on select "Please Select Print Both Sides Print Front Only" at bounding box center [477, 114] width 90 height 13
select select "13abbda7-1d64-4f25-8bb2-c179b224825d"
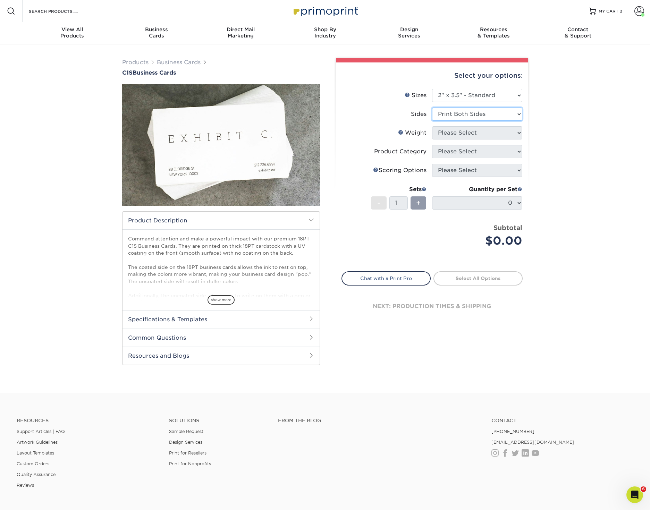
click at [432, 108] on select "Please Select Print Both Sides Print Front Only" at bounding box center [477, 114] width 90 height 13
click at [472, 135] on select "Please Select 18PT C1S" at bounding box center [477, 132] width 90 height 13
select select "18PTC1S"
click at [432, 126] on select "Please Select 18PT C1S" at bounding box center [477, 132] width 90 height 13
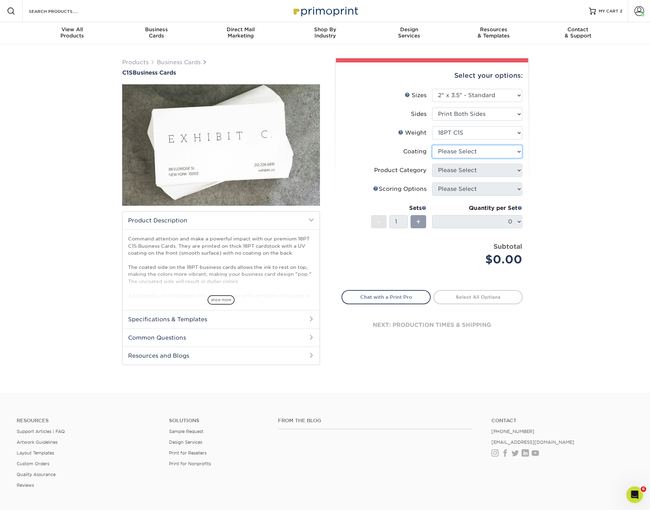
click at [470, 149] on select at bounding box center [477, 151] width 90 height 13
select select "1e8116af-acfc-44b1-83dc-8181aa338834"
click at [432, 145] on select at bounding box center [477, 151] width 90 height 13
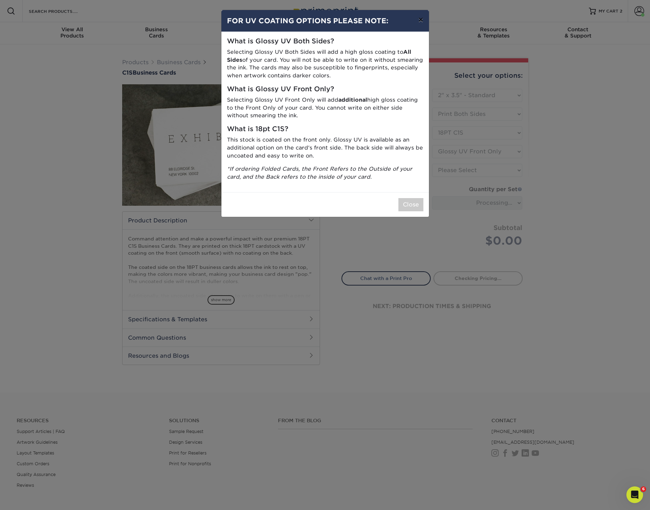
click at [416, 23] on button "×" at bounding box center [420, 19] width 16 height 19
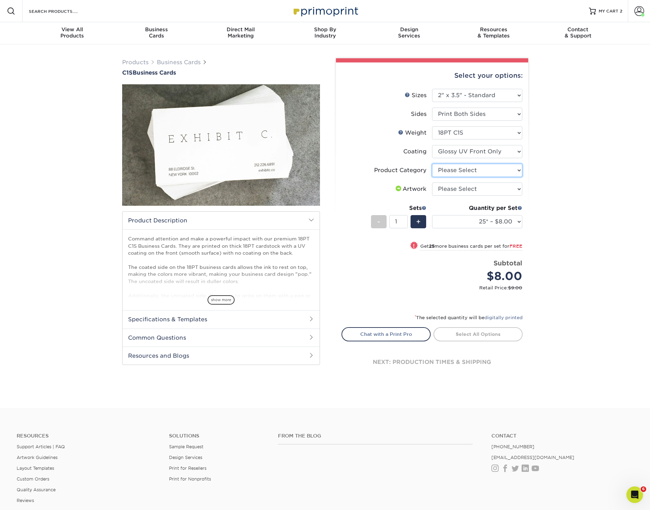
click at [477, 167] on select "Please Select Business Cards" at bounding box center [477, 170] width 90 height 13
select select "3b5148f1-0588-4f88-a218-97bcfdce65c1"
click at [432, 164] on select "Please Select Business Cards" at bounding box center [477, 170] width 90 height 13
click at [473, 191] on select "Please Select I will upload files I need a design - $100" at bounding box center [477, 188] width 90 height 13
select select "upload"
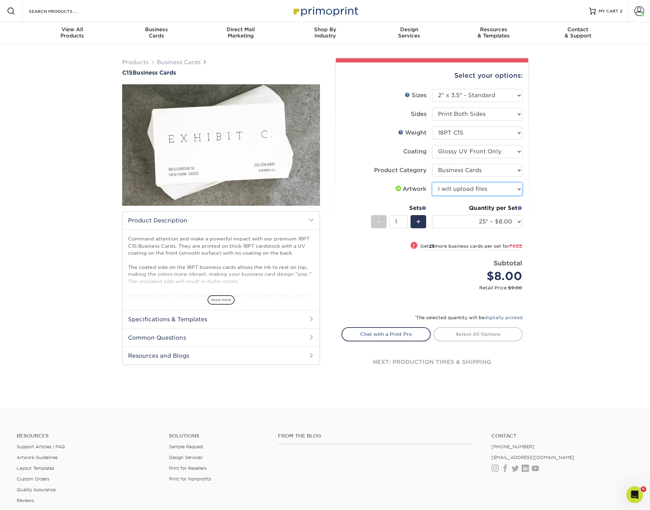
click at [432, 182] on select "Please Select I will upload files I need a design - $100" at bounding box center [477, 188] width 90 height 13
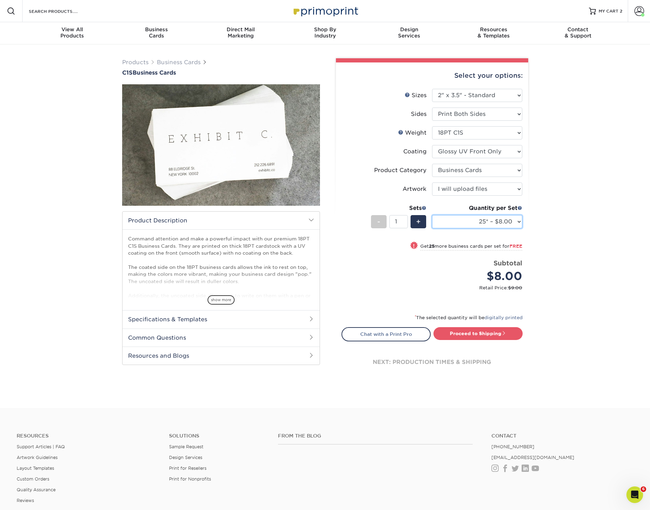
click at [517, 224] on select "25* – $8.00 50* – $8.00 75* – $8.00 100* – $8.00 250* – $17.00 500 – $34.00 100…" at bounding box center [477, 221] width 90 height 13
click at [432, 215] on select "25* – $8.00 50* – $8.00 75* – $8.00 100* – $8.00 250* – $17.00 500 – $34.00 100…" at bounding box center [477, 221] width 90 height 13
click at [517, 220] on select "25* – $8.00 50* – $8.00 75* – $8.00 100* – $8.00 250* – $17.00 500 – $34.00 100…" at bounding box center [477, 221] width 90 height 13
select select "500 – $34.00"
click at [432, 215] on select "25* – $8.00 50* – $8.00 75* – $8.00 100* – $8.00 250* – $17.00 500 – $34.00 100…" at bounding box center [477, 221] width 90 height 13
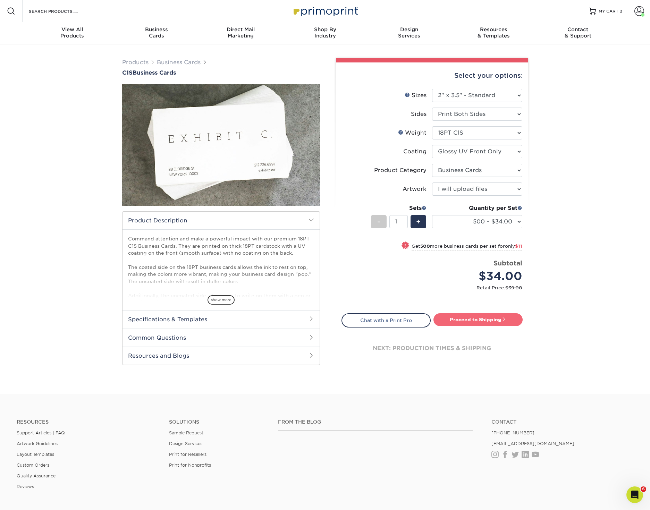
click at [492, 318] on link "Proceed to Shipping" at bounding box center [477, 319] width 89 height 12
type input "Set 1"
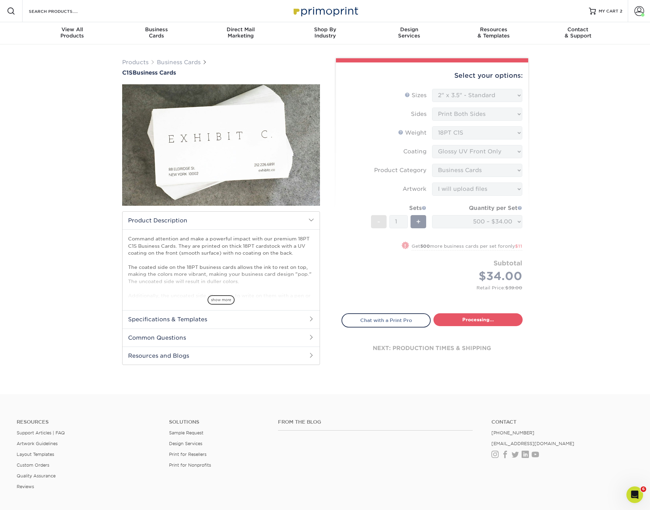
select select "b7d27a41-928b-4f14-a22e-5e83f26573c7"
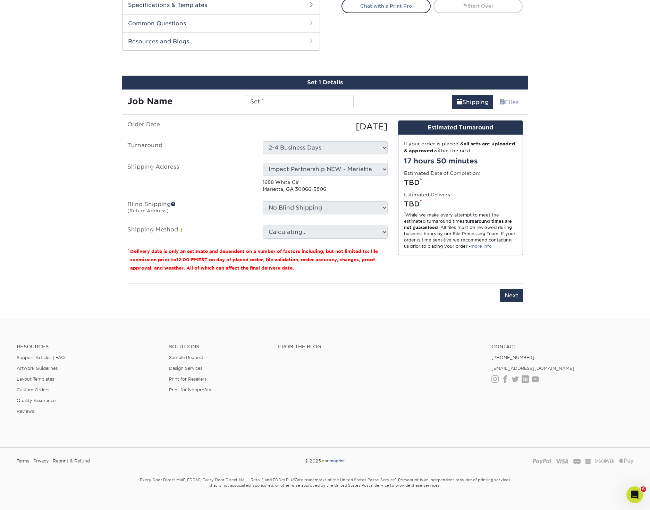
scroll to position [326, 0]
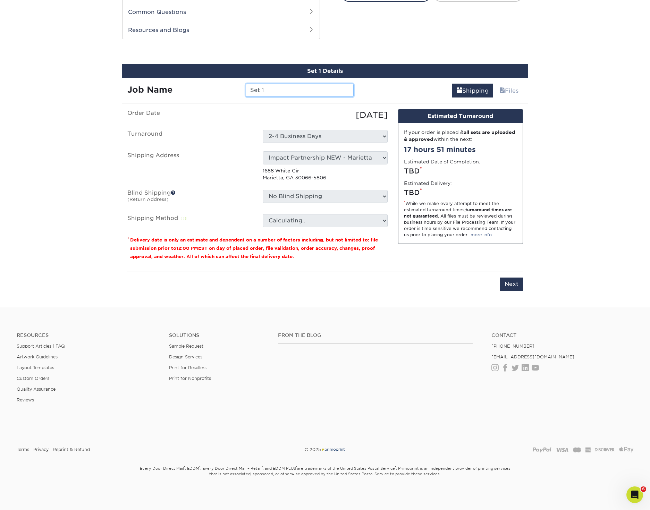
drag, startPoint x: 271, startPoint y: 87, endPoint x: 211, endPoint y: 80, distance: 60.7
click at [211, 80] on div "Job Name Set 1" at bounding box center [240, 87] width 237 height 19
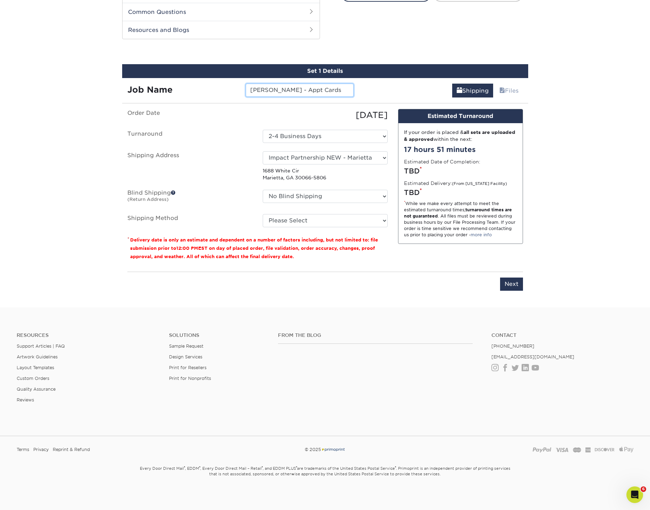
type input "[PERSON_NAME] - Appt Cards"
click at [291, 155] on select "Select One Andrew Hansen - Palm Spring, Suite 3 John McNamara - 7350 W. College…" at bounding box center [325, 157] width 125 height 13
select select "286776"
click at [333, 221] on select "Please Select Ground Shipping (+$8.96) 3 Day Shipping Service (+$15.36) 2 Day A…" at bounding box center [325, 220] width 125 height 13
select select "01"
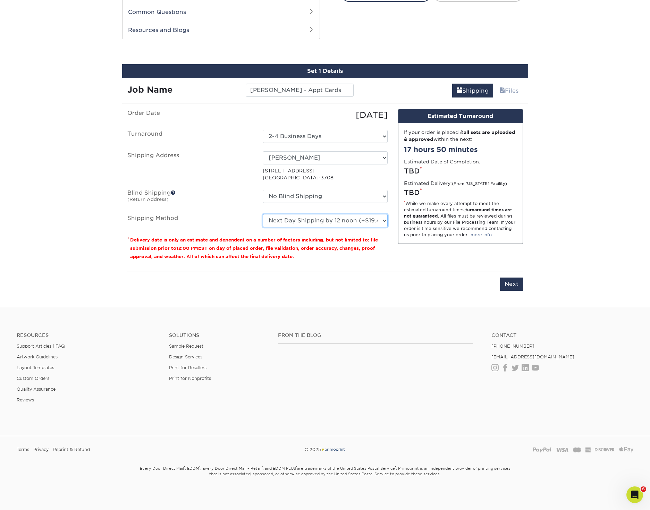
click at [263, 214] on select "Please Select Ground Shipping (+$8.96) 3 Day Shipping Service (+$15.36) 2 Day A…" at bounding box center [325, 220] width 125 height 13
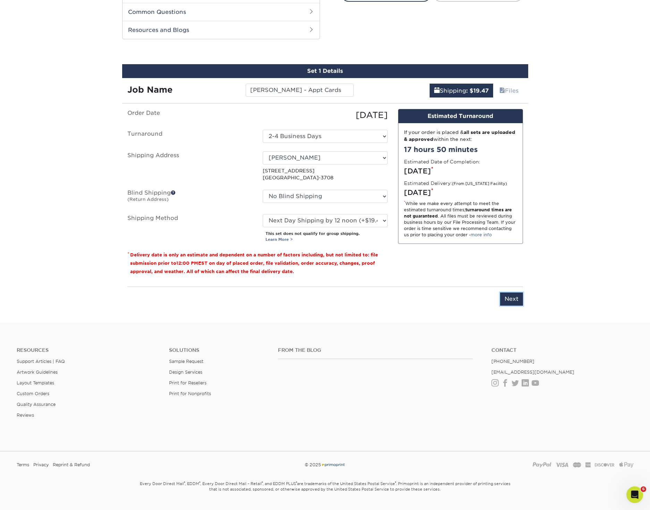
click at [505, 299] on input "Next" at bounding box center [511, 298] width 23 height 13
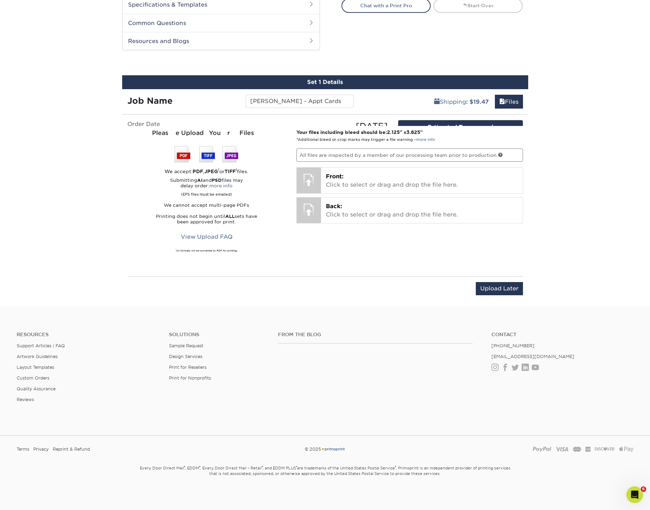
scroll to position [314, 0]
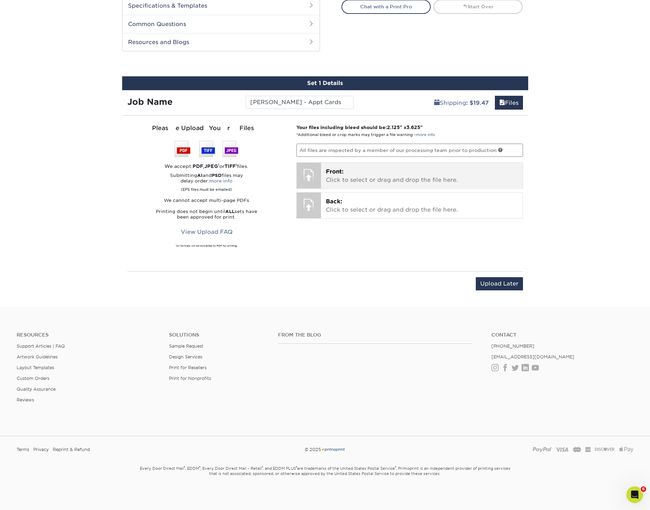
click at [342, 175] on p "Front: Click to select or drag and drop the file here." at bounding box center [422, 176] width 192 height 17
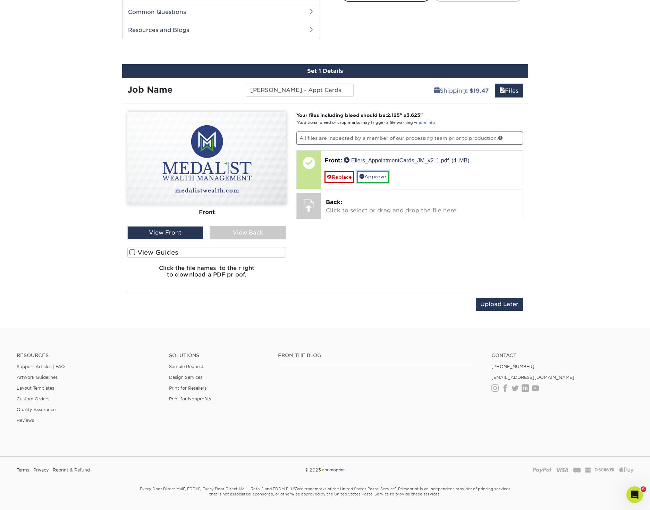
click at [384, 178] on link "Approve" at bounding box center [373, 177] width 32 height 12
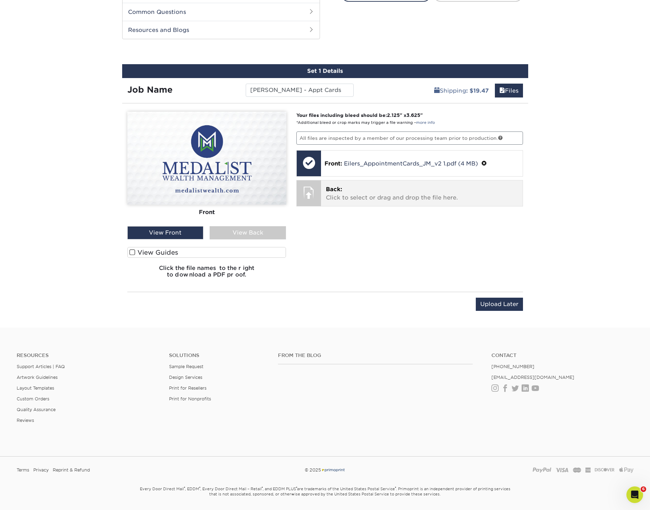
click at [403, 194] on p "Back: Click to select or drag and drop the file here." at bounding box center [422, 193] width 192 height 17
click at [261, 234] on div "View Back" at bounding box center [247, 232] width 76 height 13
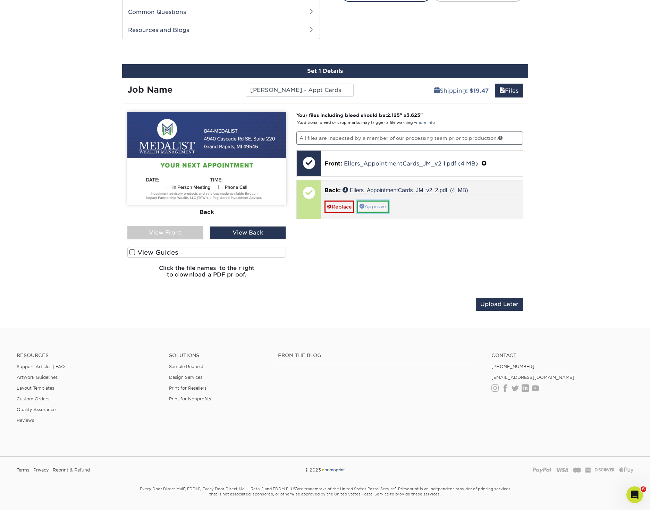
click at [370, 207] on link "Approve" at bounding box center [373, 206] width 32 height 12
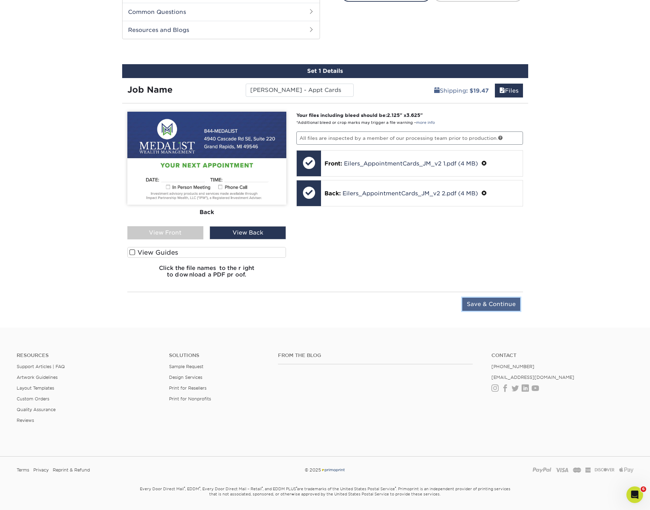
click at [507, 305] on input "Save & Continue" at bounding box center [491, 304] width 58 height 13
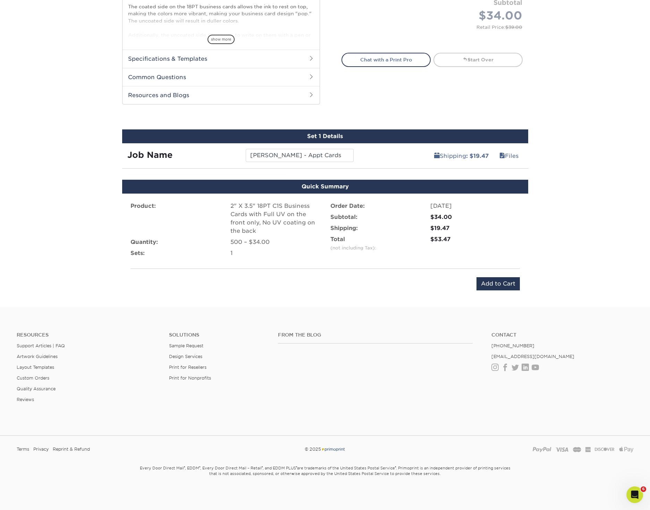
scroll to position [255, 0]
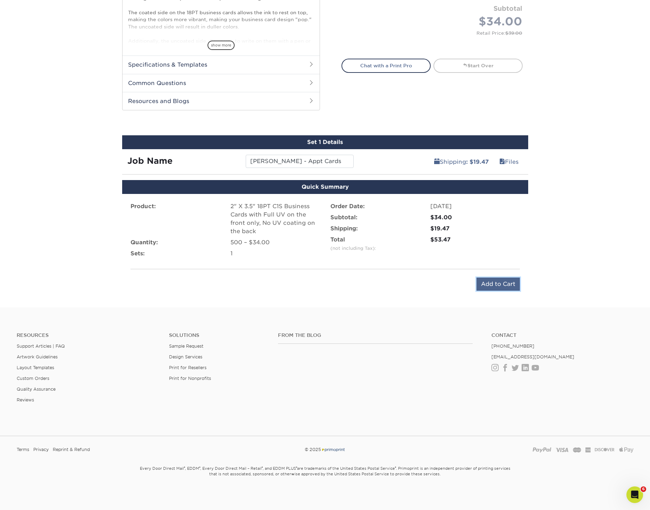
click at [500, 279] on input "Add to Cart" at bounding box center [497, 283] width 43 height 13
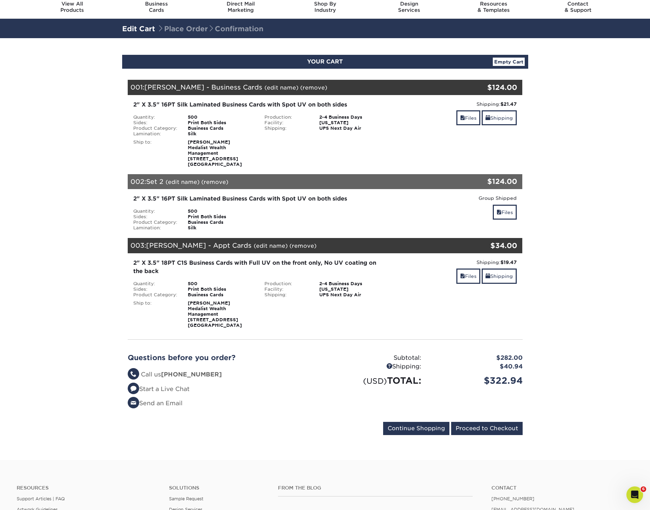
scroll to position [26, 0]
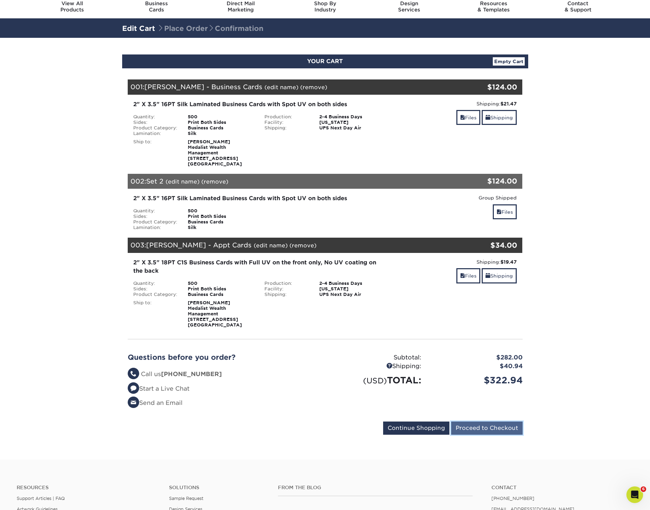
click at [515, 429] on input "Proceed to Checkout" at bounding box center [486, 427] width 71 height 13
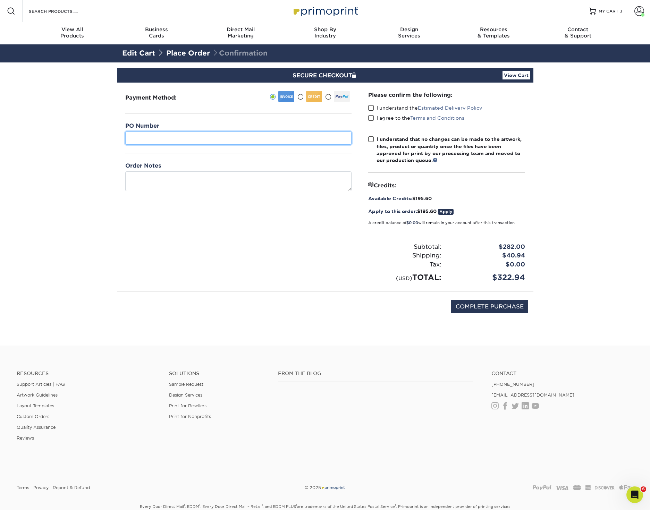
click at [242, 136] on input "text" at bounding box center [238, 137] width 226 height 13
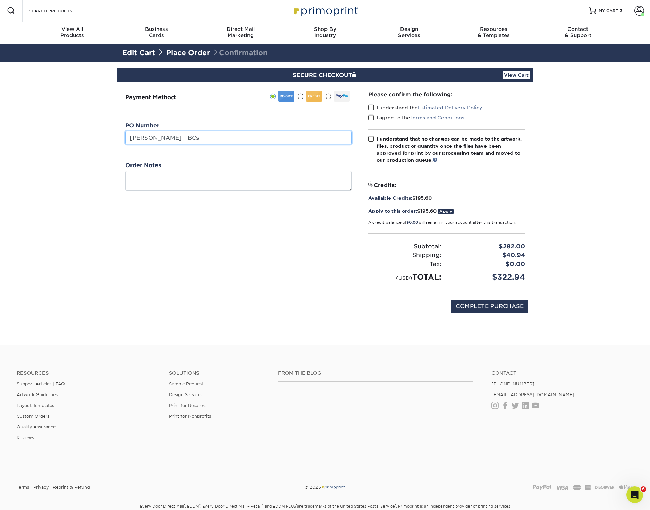
type input "[PERSON_NAME] - BCs"
click at [369, 107] on span at bounding box center [371, 107] width 6 height 7
click at [0, 0] on input "I understand the Estimated Delivery Policy" at bounding box center [0, 0] width 0 height 0
click at [372, 118] on span at bounding box center [371, 117] width 6 height 7
click at [0, 0] on input "I agree to the Terms and Conditions" at bounding box center [0, 0] width 0 height 0
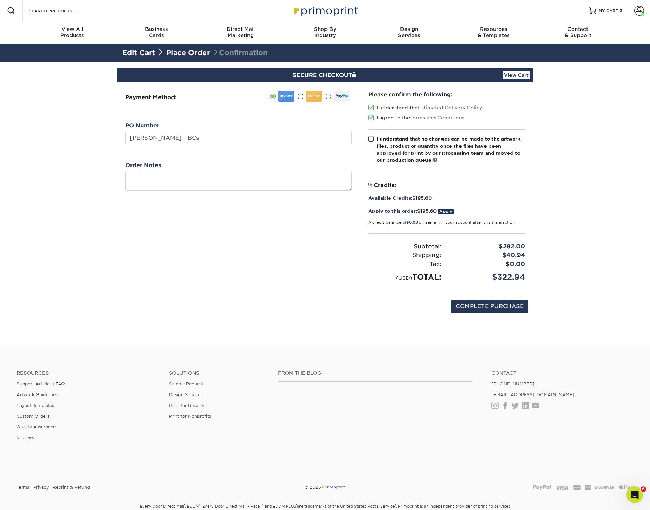
click at [373, 140] on span at bounding box center [371, 139] width 6 height 7
click at [0, 0] on input "I understand that no changes can be made to the artwork, files, product or quan…" at bounding box center [0, 0] width 0 height 0
click at [511, 308] on input "COMPLETE PURCHASE" at bounding box center [489, 306] width 77 height 13
type input "PROCESSING, PLEASE WAIT..."
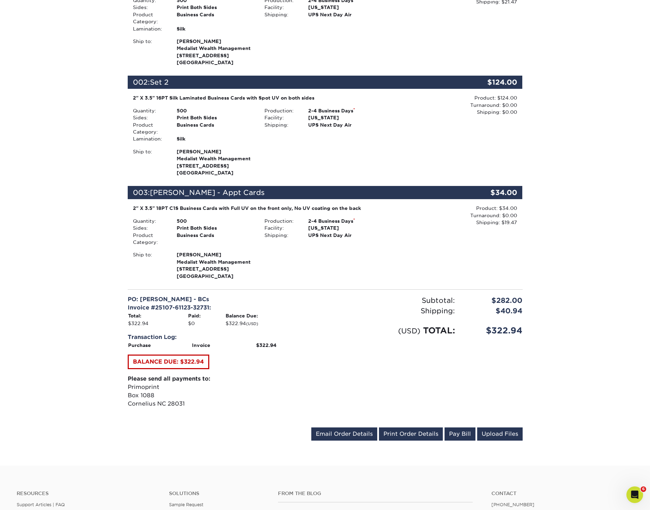
scroll to position [230, 0]
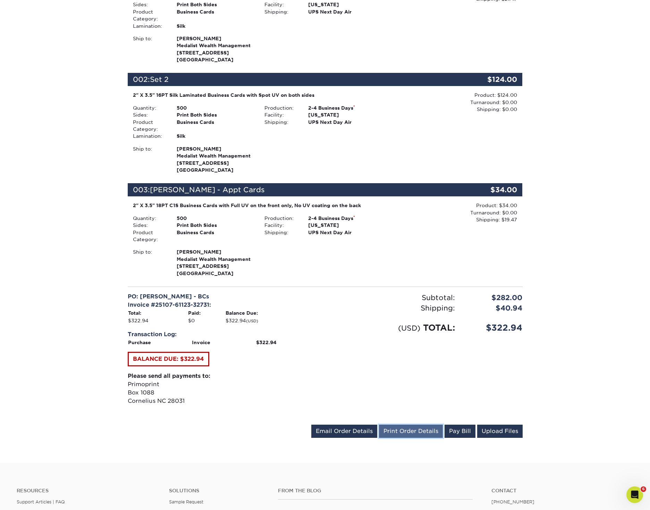
click at [415, 434] on link "Print Order Details" at bounding box center [411, 431] width 64 height 13
